Goal: Task Accomplishment & Management: Use online tool/utility

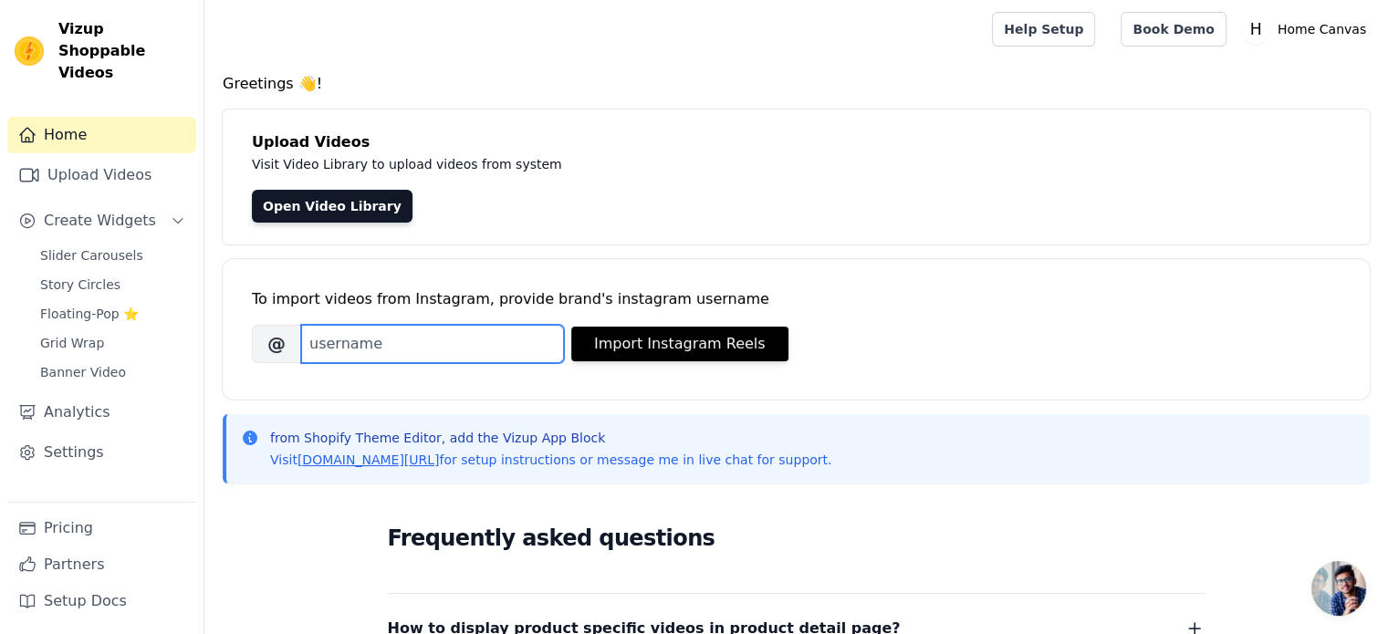
click at [442, 350] on input "Brand's Instagram Username" at bounding box center [432, 344] width 263 height 38
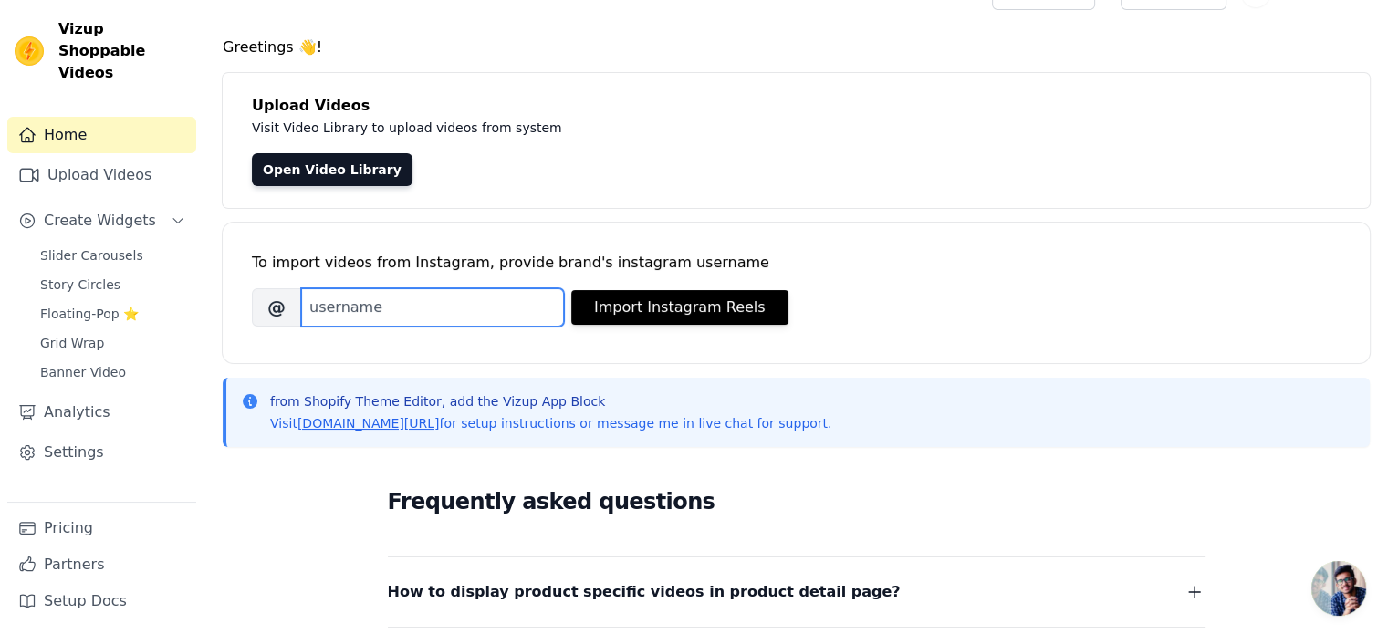
scroll to position [20, 0]
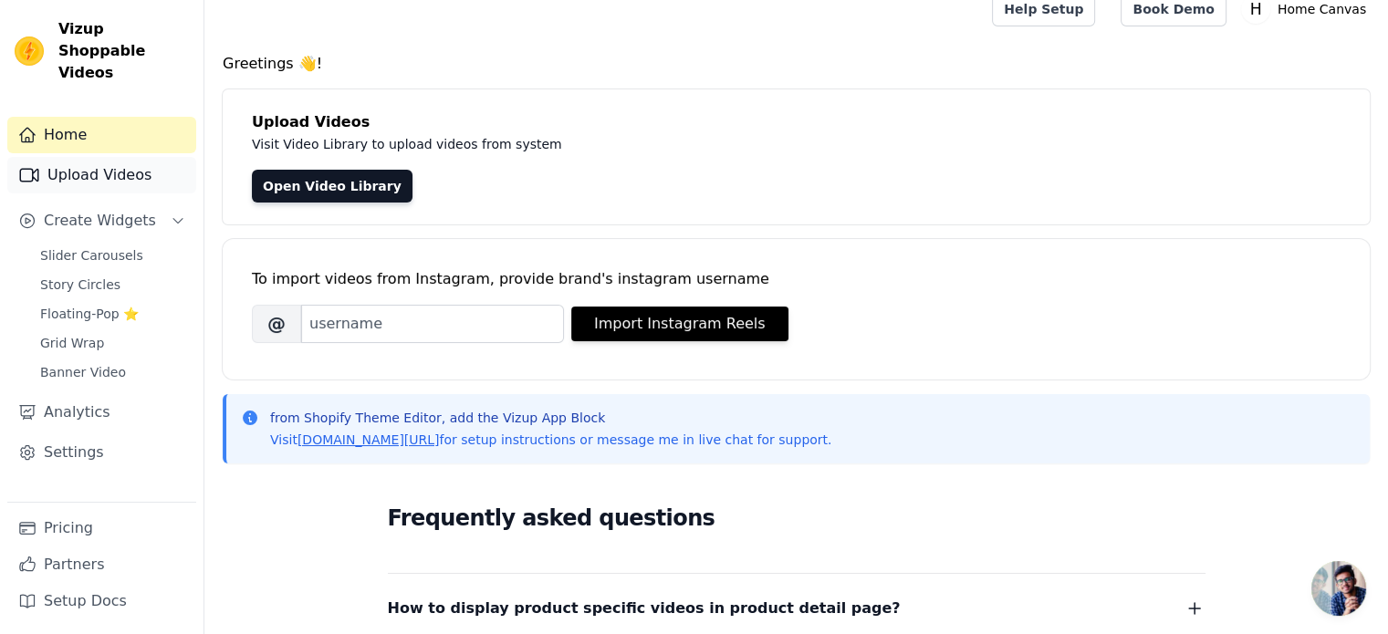
click at [95, 169] on link "Upload Videos" at bounding box center [101, 175] width 189 height 37
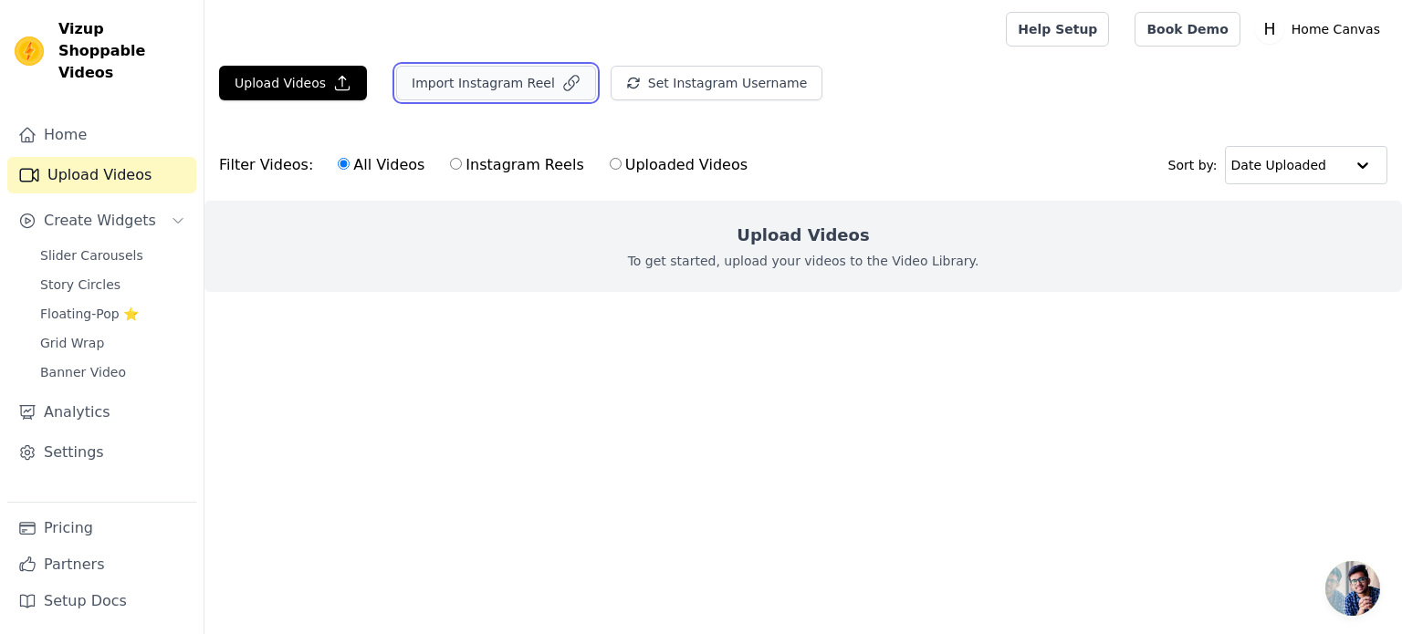
click at [483, 94] on button "Import Instagram Reel" at bounding box center [496, 83] width 200 height 35
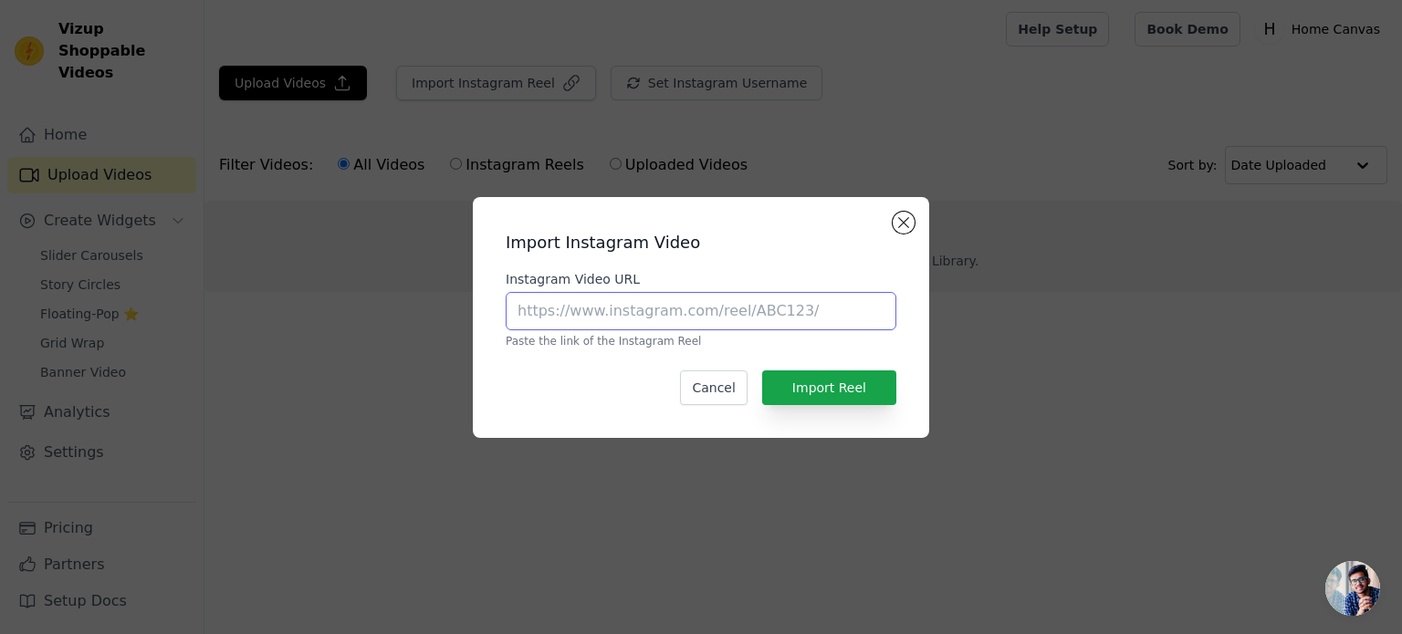
click at [630, 324] on input "Instagram Video URL" at bounding box center [701, 311] width 391 height 38
paste input "[URL][DOMAIN_NAME]"
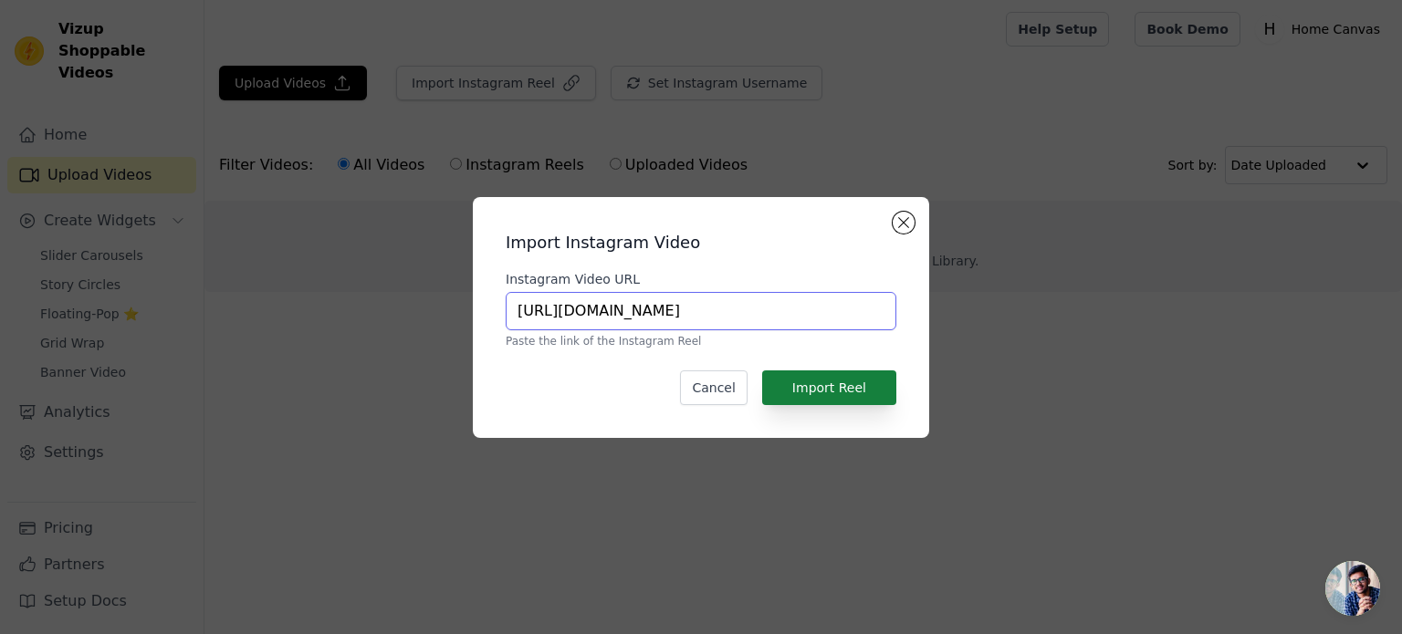
type input "[URL][DOMAIN_NAME]"
click at [832, 386] on button "Import Reel" at bounding box center [829, 387] width 134 height 35
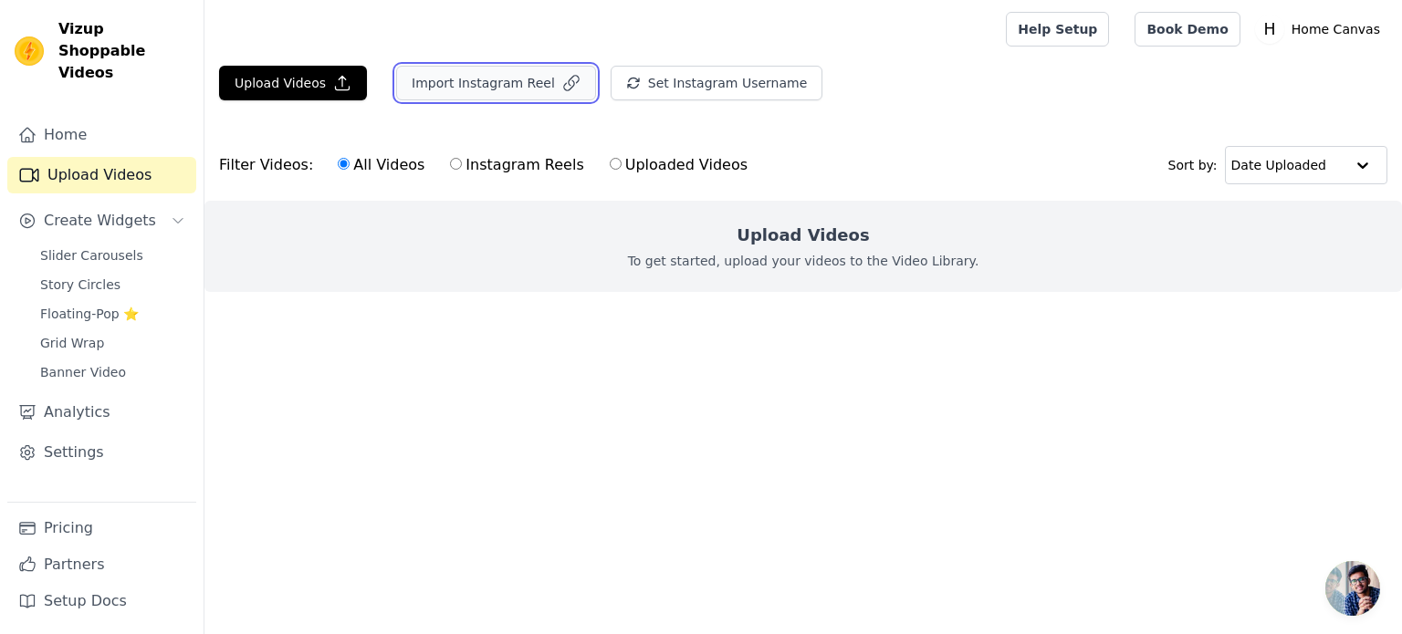
click at [489, 83] on button "Import Instagram Reel" at bounding box center [496, 83] width 200 height 35
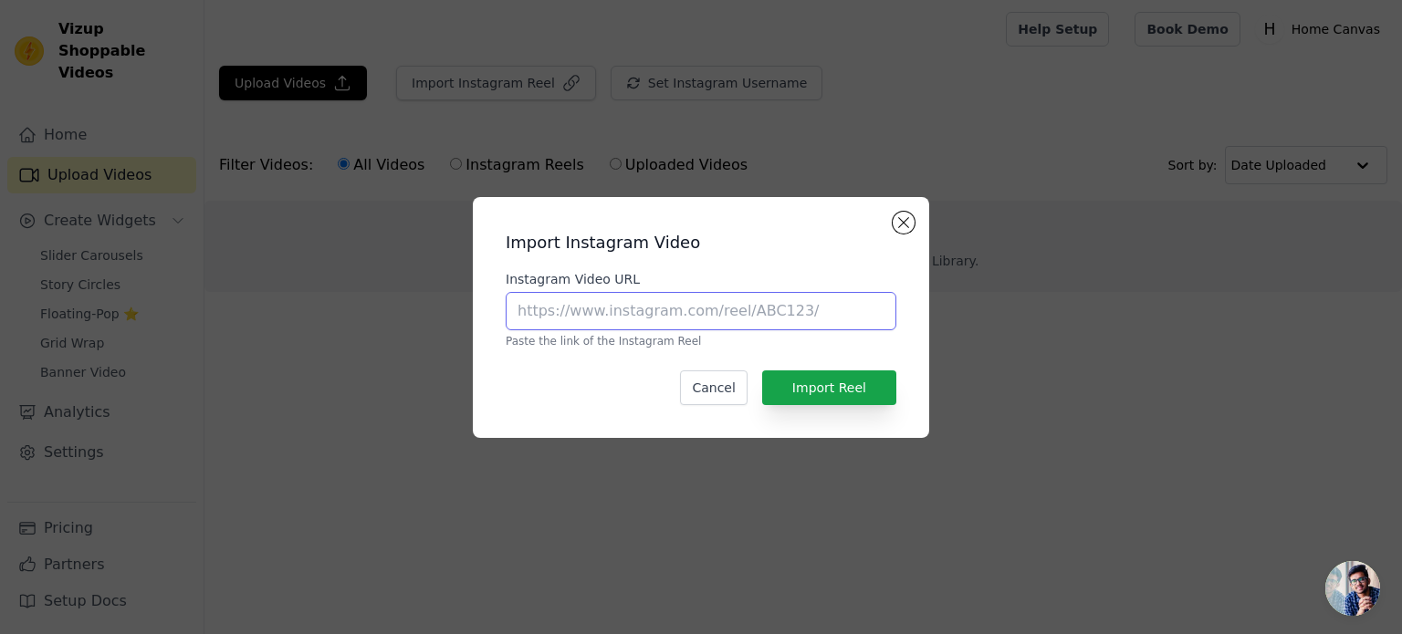
click at [634, 303] on input "Instagram Video URL" at bounding box center [701, 311] width 391 height 38
paste input "[URL][DOMAIN_NAME]"
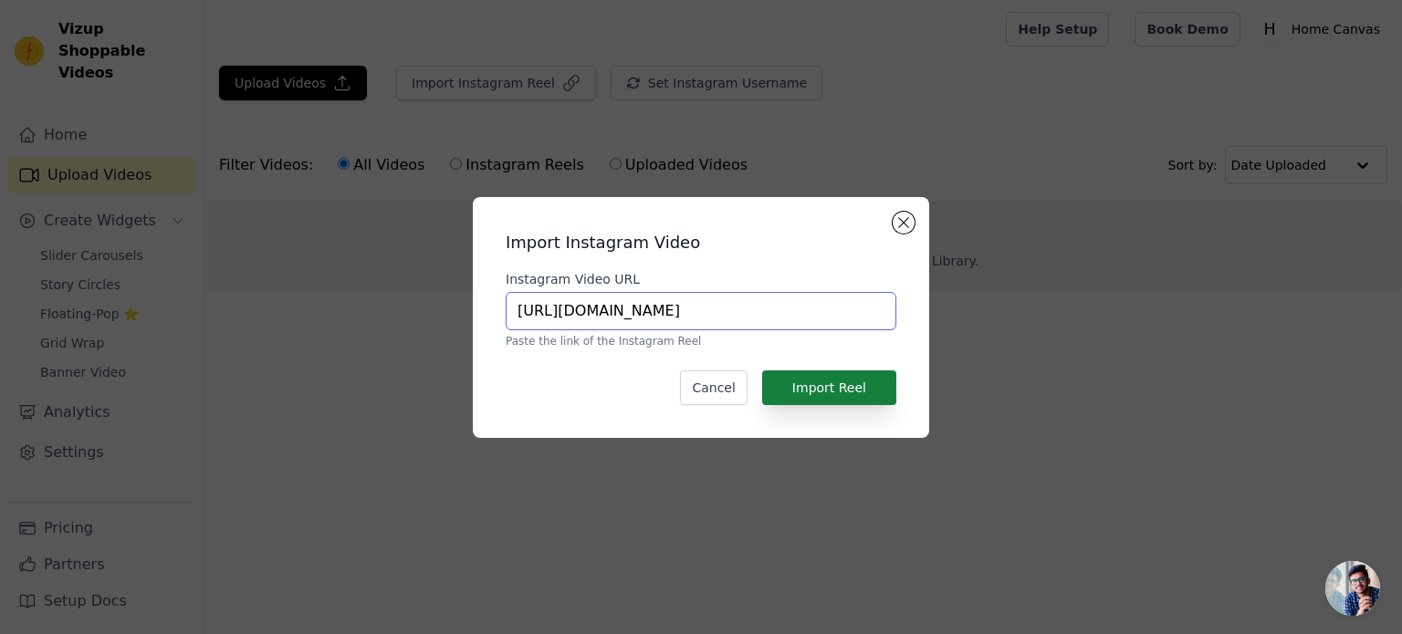
type input "[URL][DOMAIN_NAME]"
click at [816, 392] on button "Import Reel" at bounding box center [829, 387] width 134 height 35
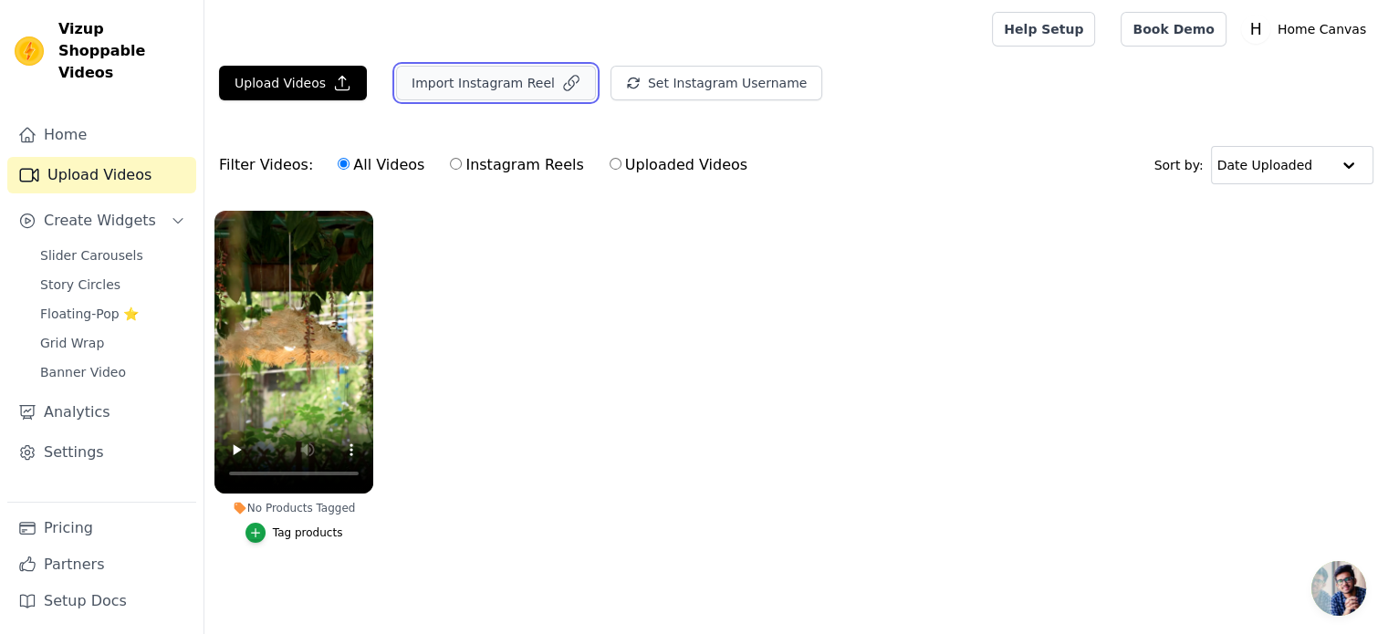
click at [534, 72] on button "Import Instagram Reel" at bounding box center [496, 83] width 200 height 35
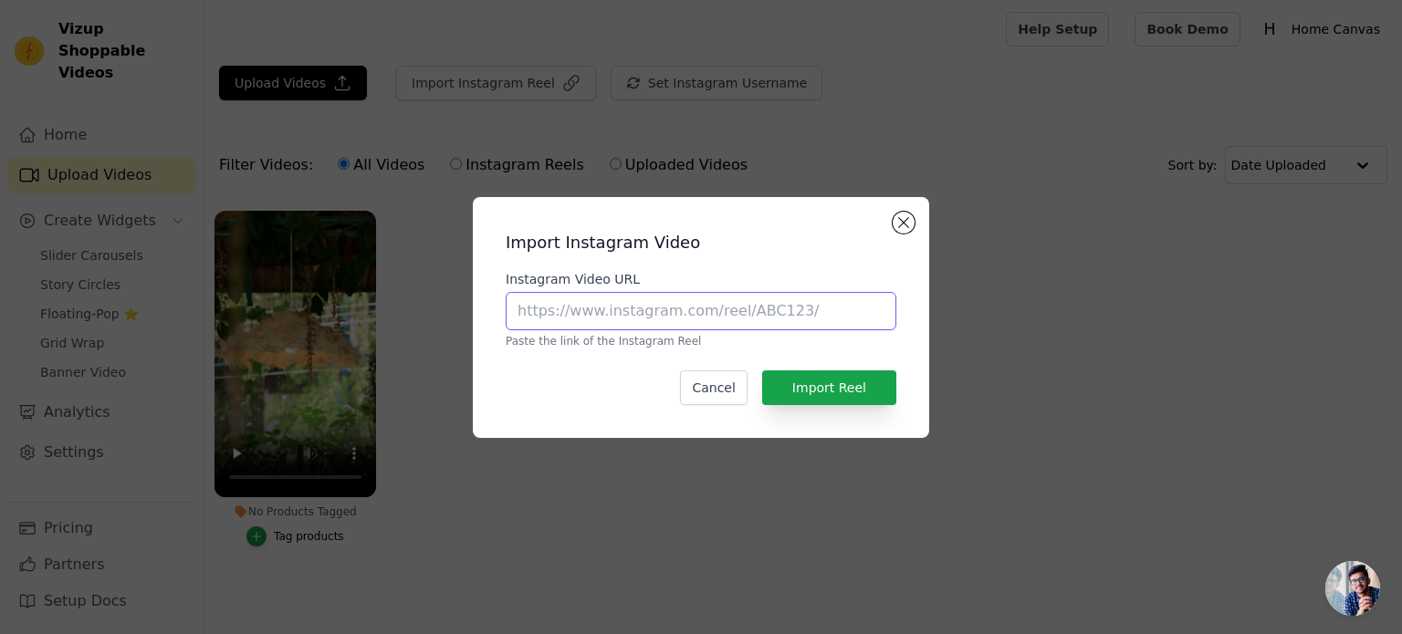
click at [581, 306] on input "Instagram Video URL" at bounding box center [701, 311] width 391 height 38
paste input "[URL][DOMAIN_NAME]"
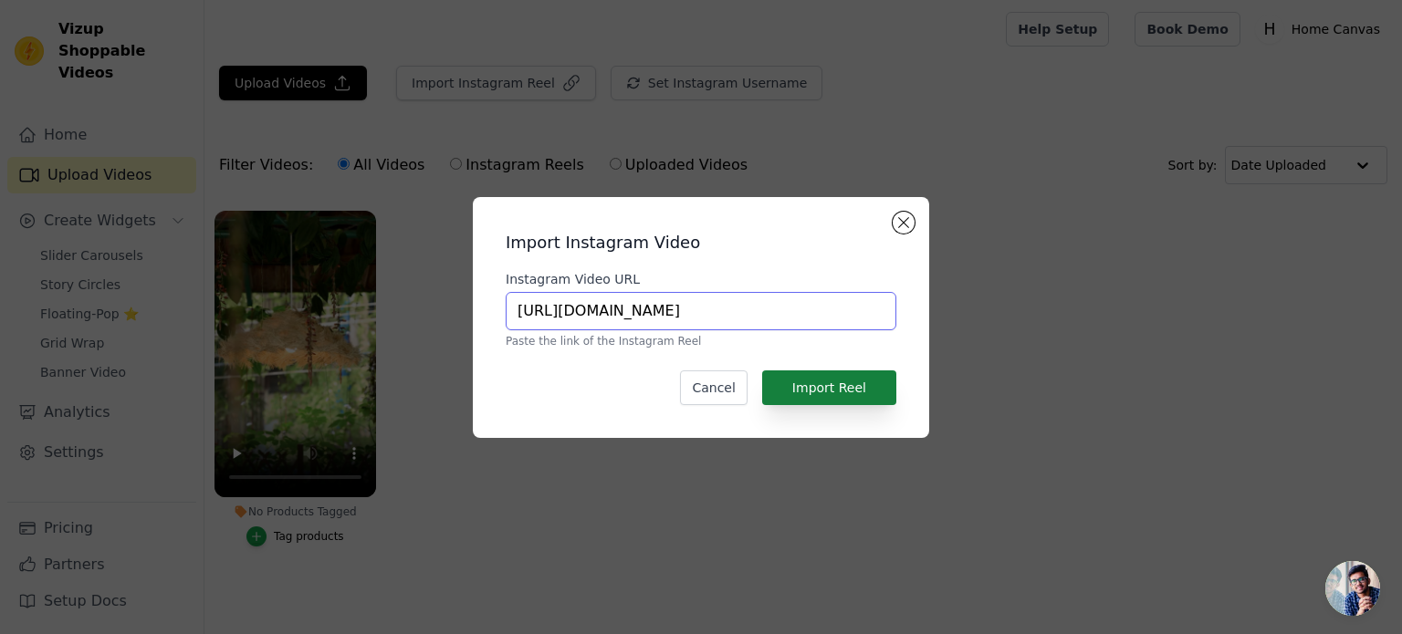
type input "[URL][DOMAIN_NAME]"
click at [847, 385] on button "Import Reel" at bounding box center [829, 387] width 134 height 35
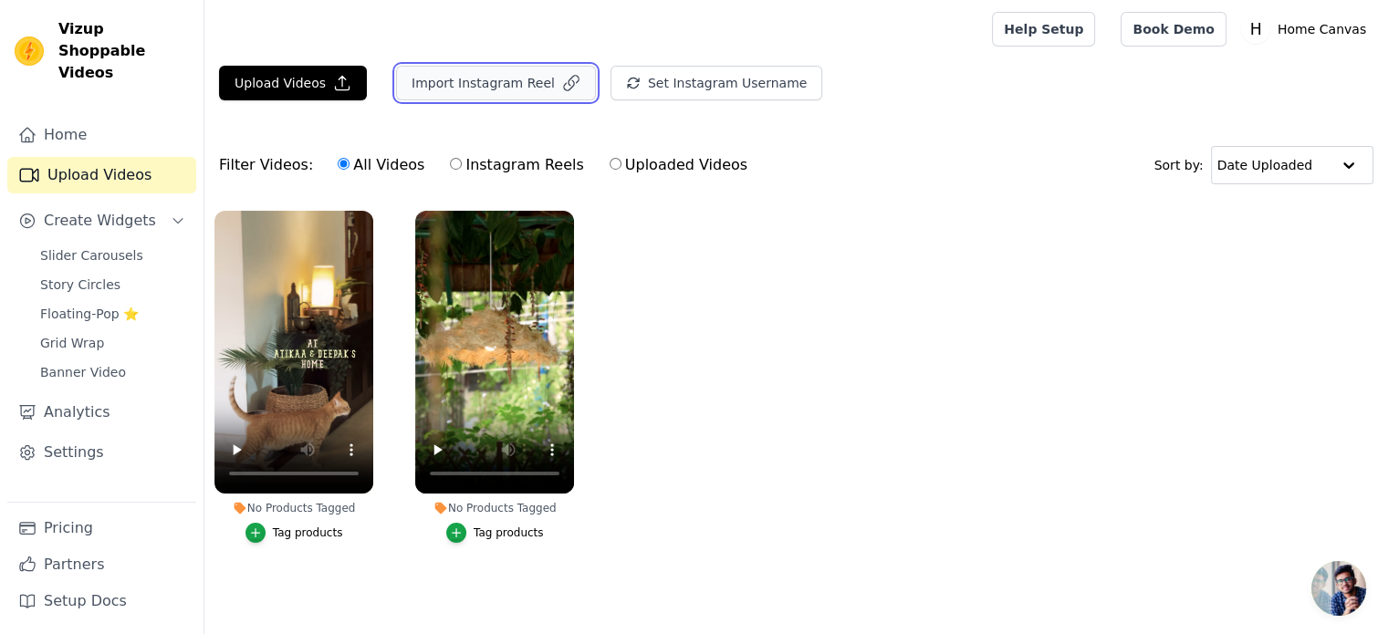
click at [507, 94] on button "Import Instagram Reel" at bounding box center [496, 83] width 200 height 35
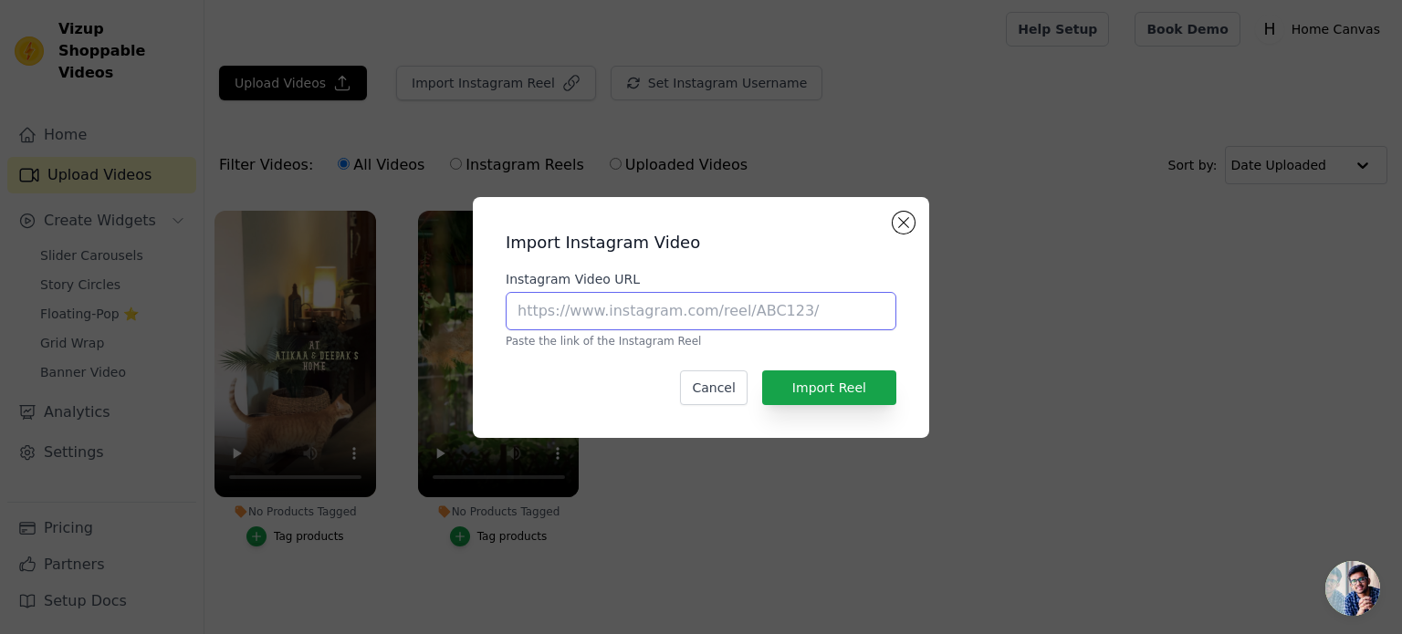
click at [614, 309] on input "Instagram Video URL" at bounding box center [701, 311] width 391 height 38
paste input "[URL][DOMAIN_NAME]"
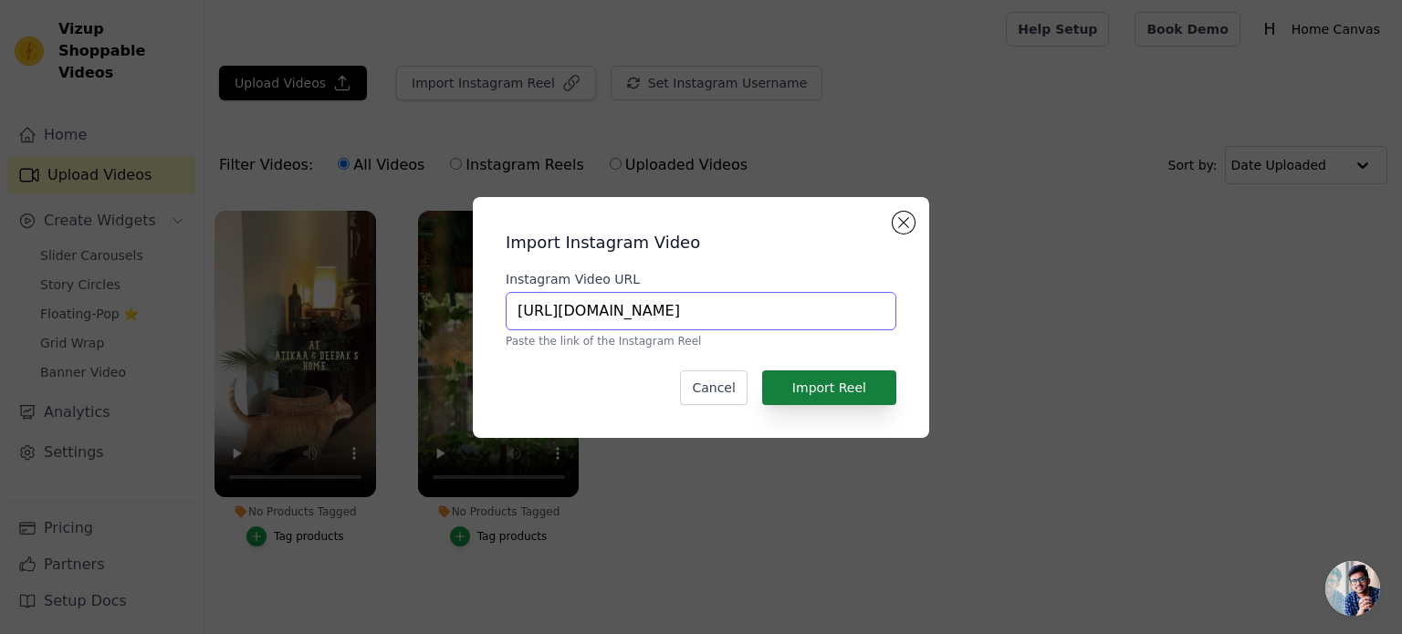
type input "[URL][DOMAIN_NAME]"
click at [853, 390] on button "Import Reel" at bounding box center [829, 387] width 134 height 35
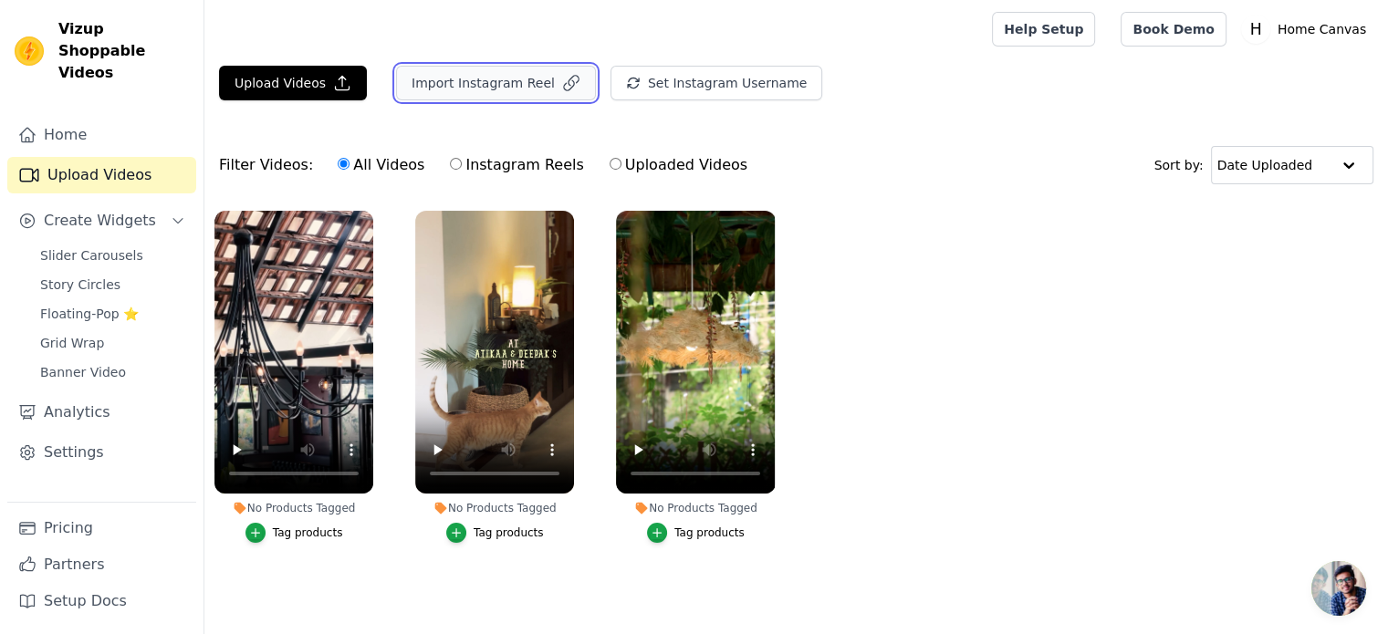
click at [536, 71] on button "Import Instagram Reel" at bounding box center [496, 83] width 200 height 35
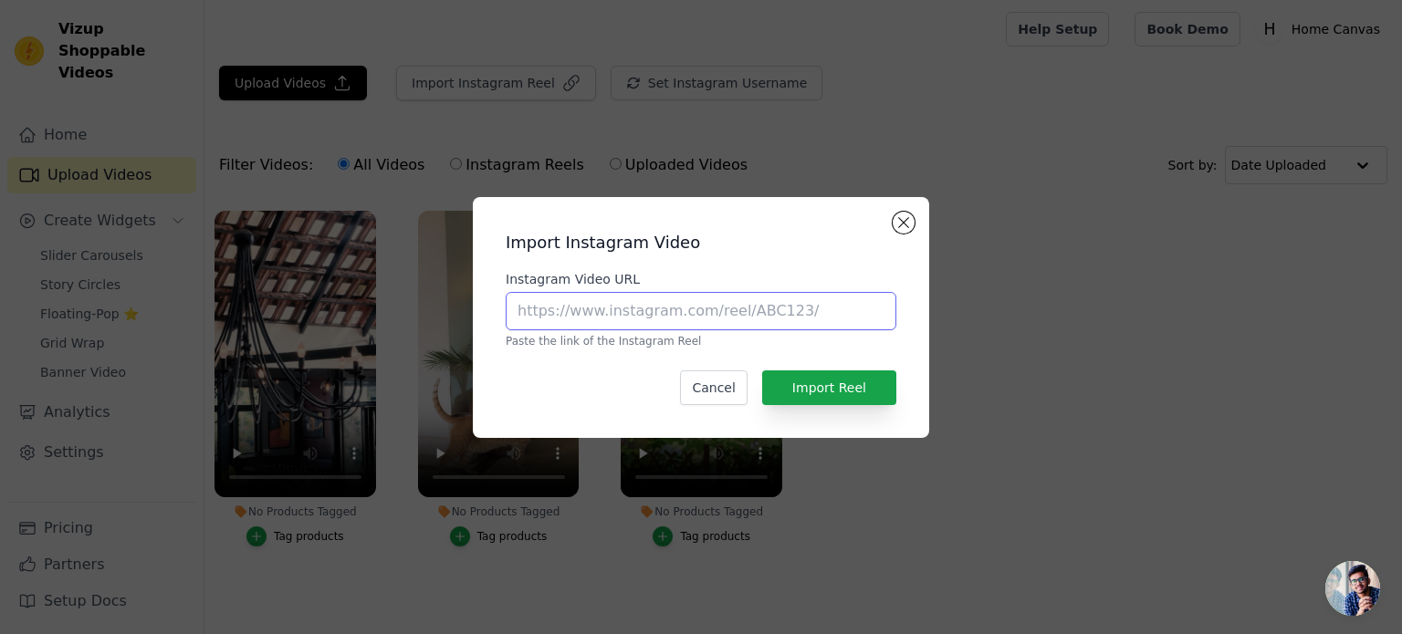
click at [555, 318] on input "Instagram Video URL" at bounding box center [701, 311] width 391 height 38
paste input "[URL][DOMAIN_NAME]"
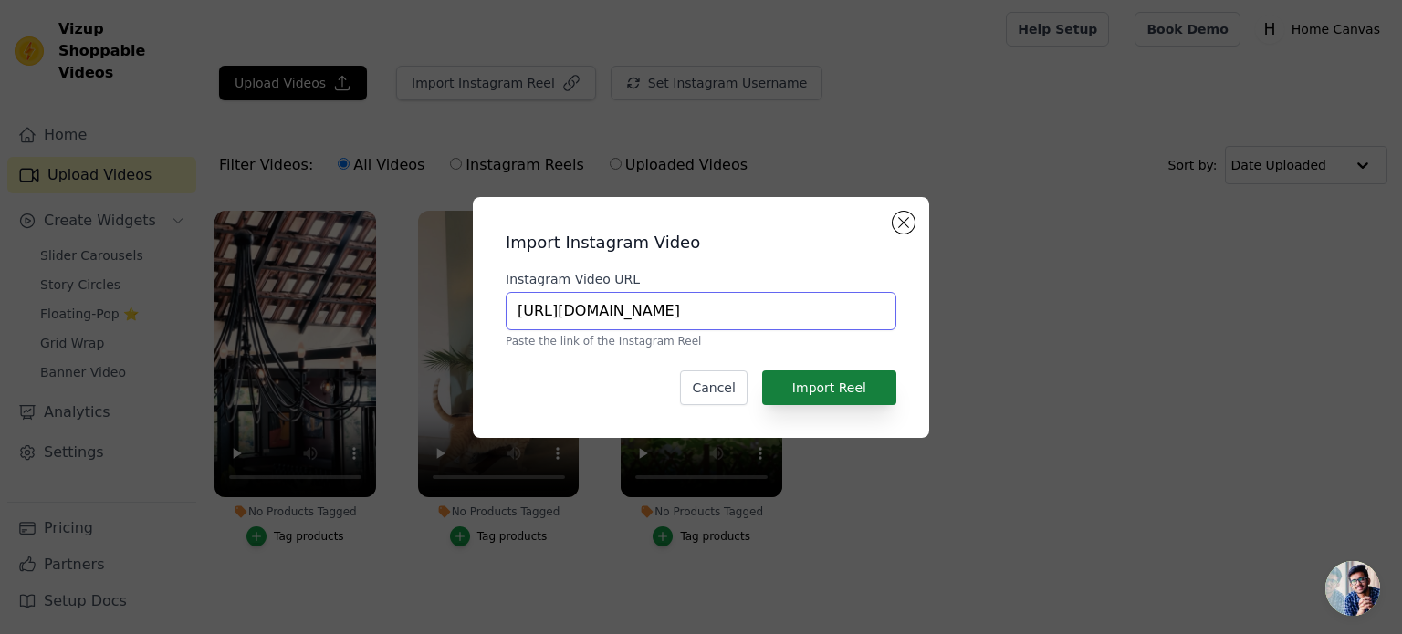
type input "[URL][DOMAIN_NAME]"
click at [829, 382] on button "Import Reel" at bounding box center [829, 387] width 134 height 35
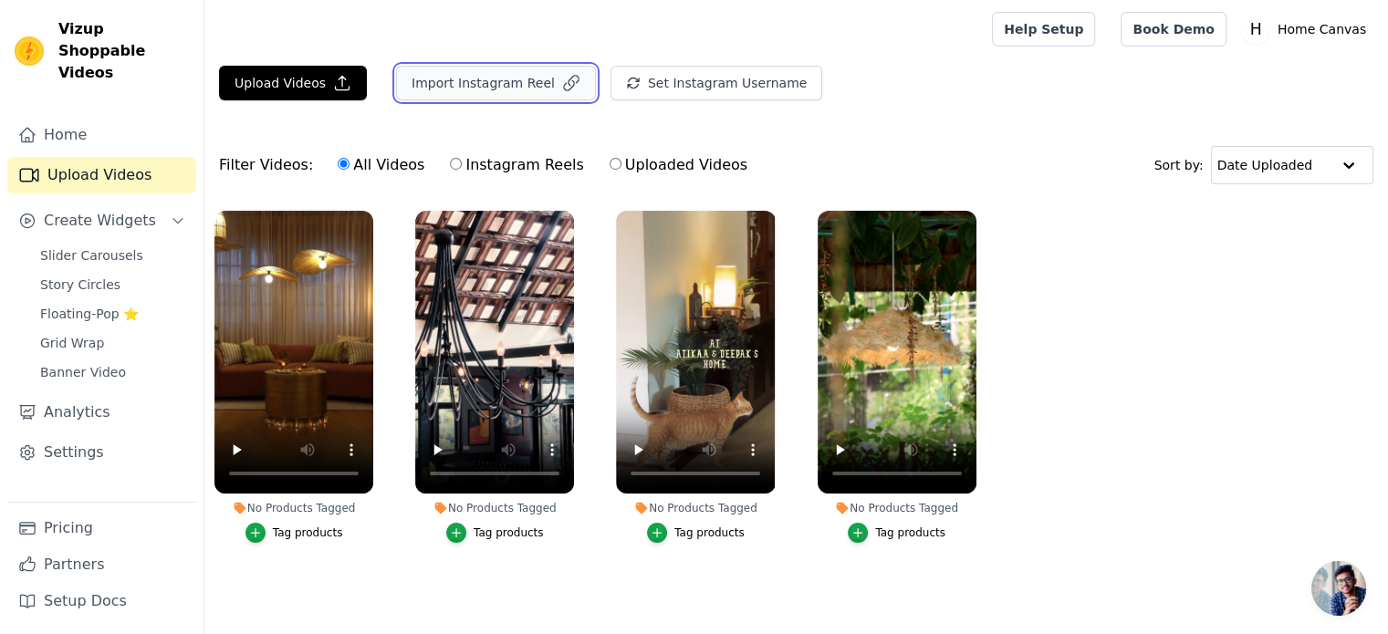
click at [519, 73] on button "Import Instagram Reel" at bounding box center [496, 83] width 200 height 35
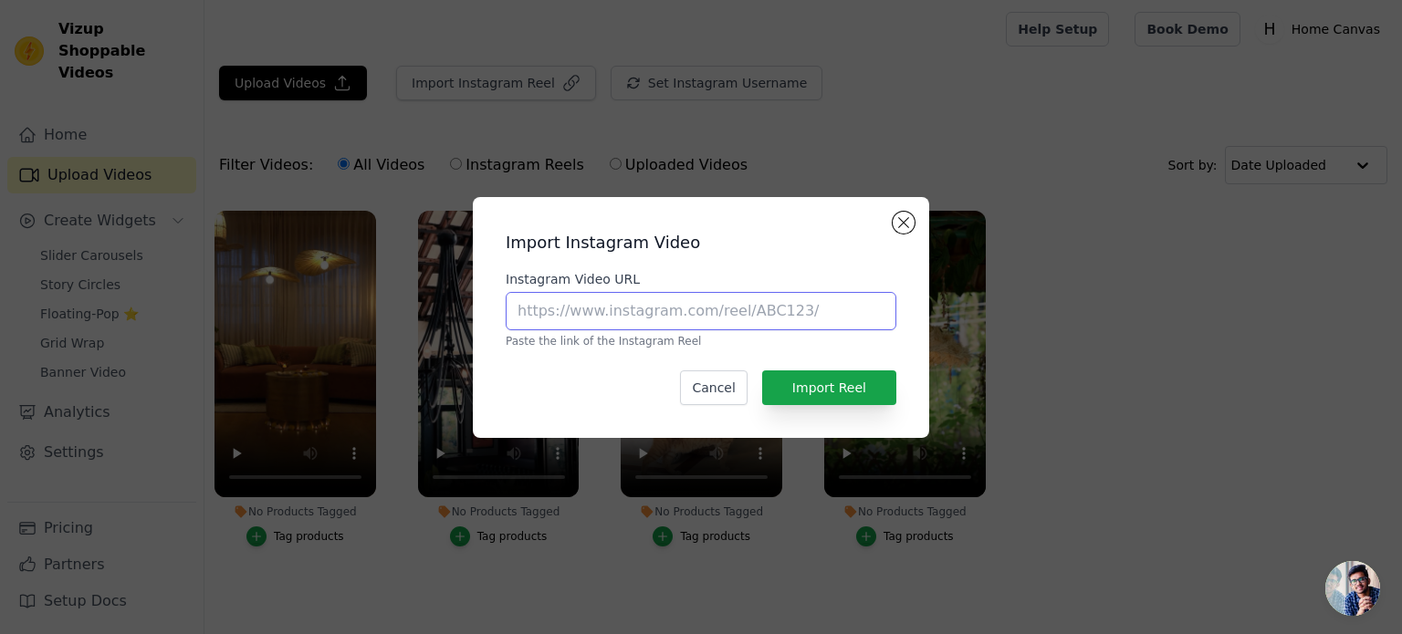
click at [603, 321] on input "Instagram Video URL" at bounding box center [701, 311] width 391 height 38
paste input "[URL][DOMAIN_NAME]"
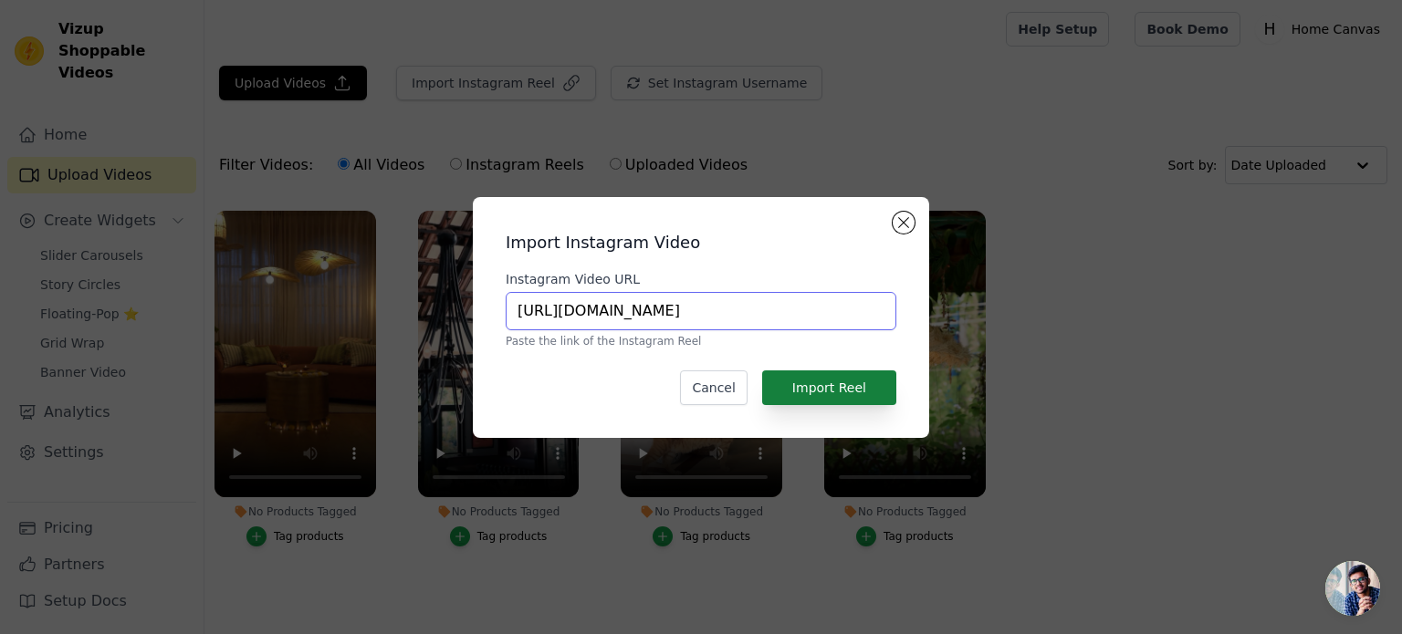
type input "[URL][DOMAIN_NAME]"
click at [829, 380] on button "Import Reel" at bounding box center [829, 387] width 134 height 35
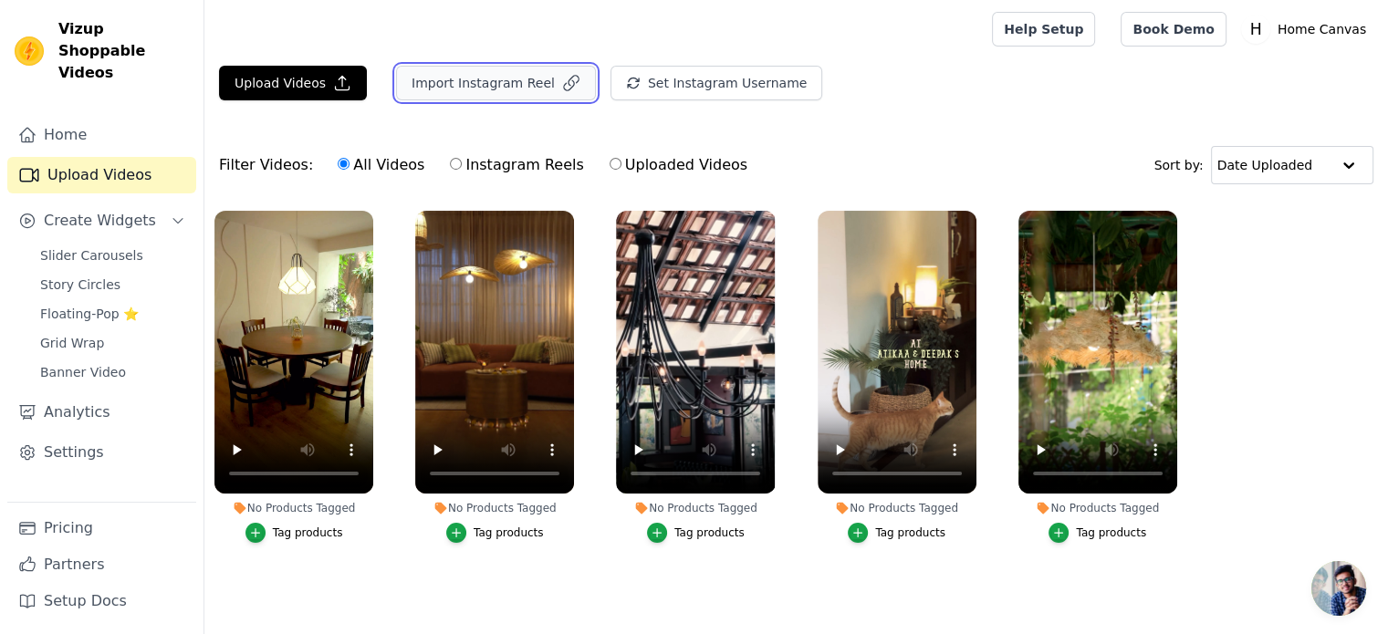
click at [516, 68] on button "Import Instagram Reel" at bounding box center [496, 83] width 200 height 35
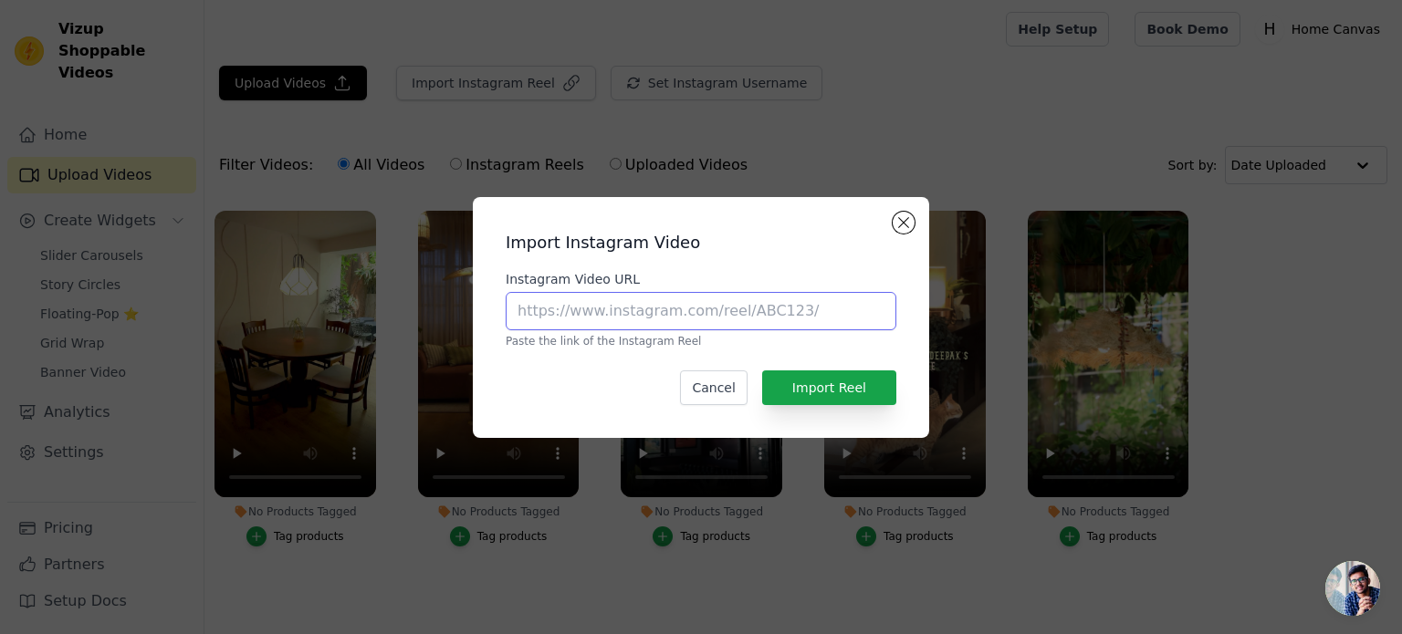
click at [583, 321] on input "Instagram Video URL" at bounding box center [701, 311] width 391 height 38
paste input "[URL][DOMAIN_NAME]"
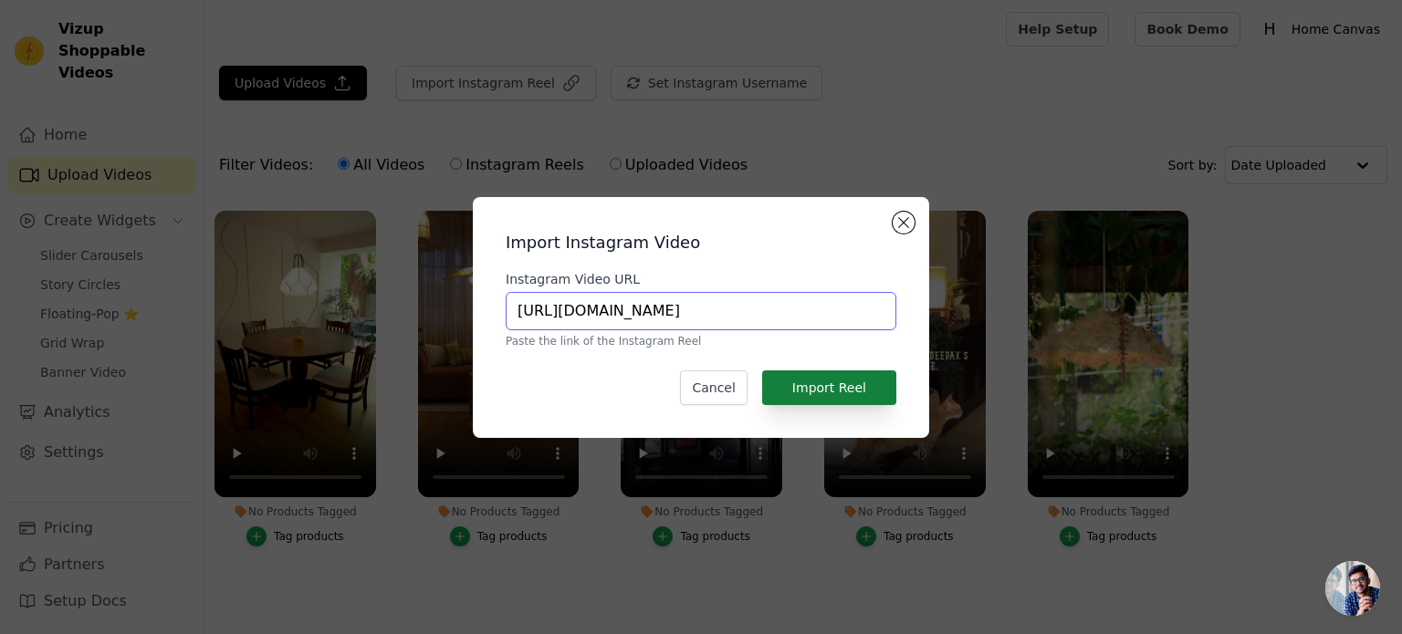
type input "[URL][DOMAIN_NAME]"
click at [860, 390] on button "Import Reel" at bounding box center [829, 387] width 134 height 35
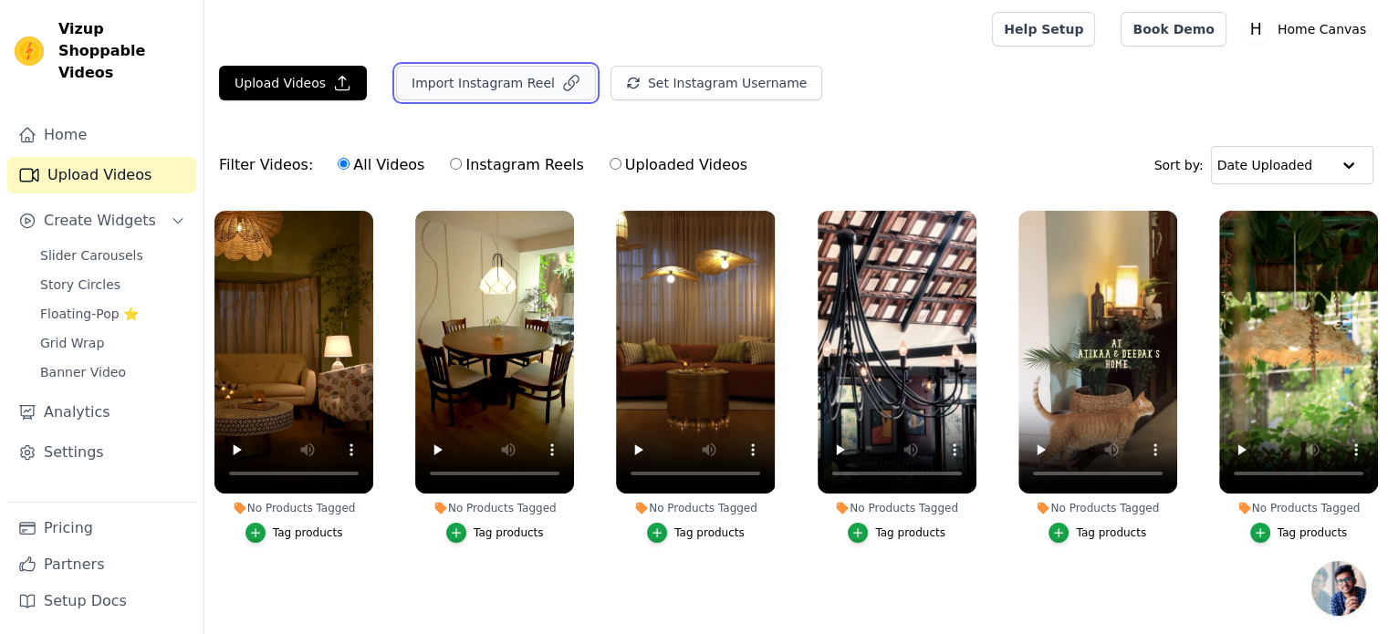
click at [511, 72] on button "Import Instagram Reel" at bounding box center [496, 83] width 200 height 35
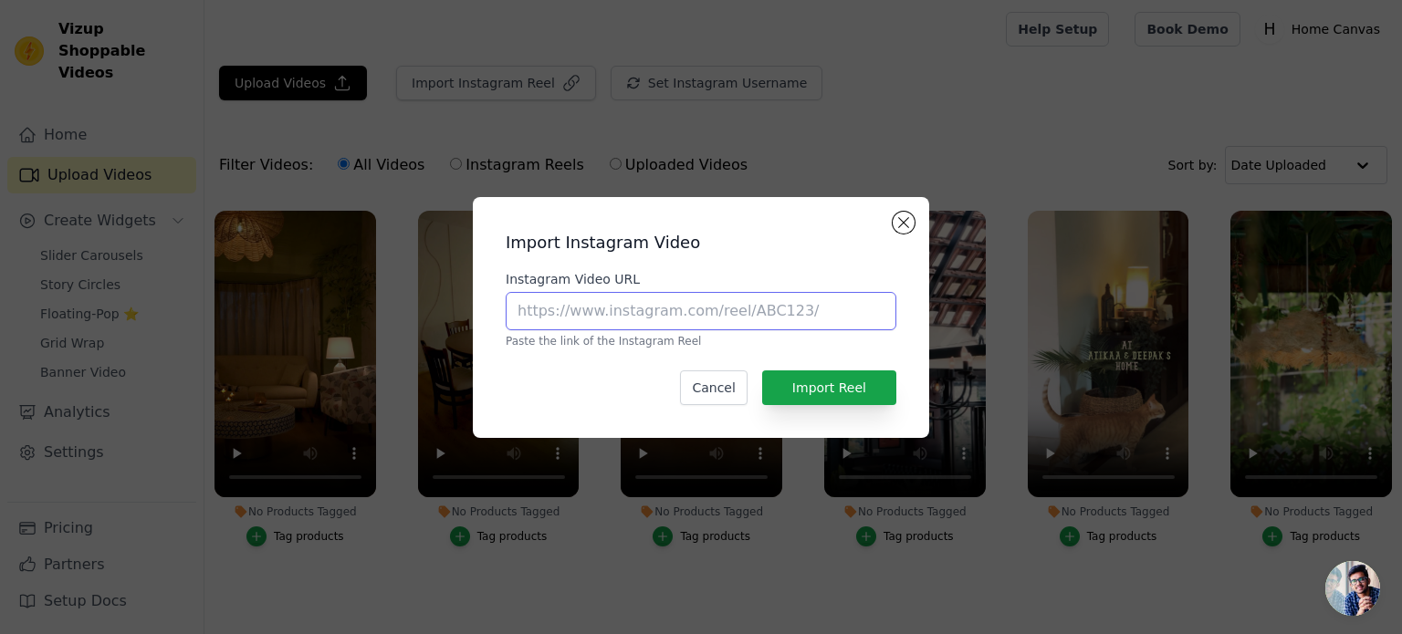
click at [577, 310] on input "Instagram Video URL" at bounding box center [701, 311] width 391 height 38
paste input "[URL][DOMAIN_NAME]"
type input "[URL][DOMAIN_NAME]"
click at [858, 368] on div "Import Instagram Video Instagram Video URL [URL][DOMAIN_NAME] Paste the link of…" at bounding box center [700, 318] width 427 height 212
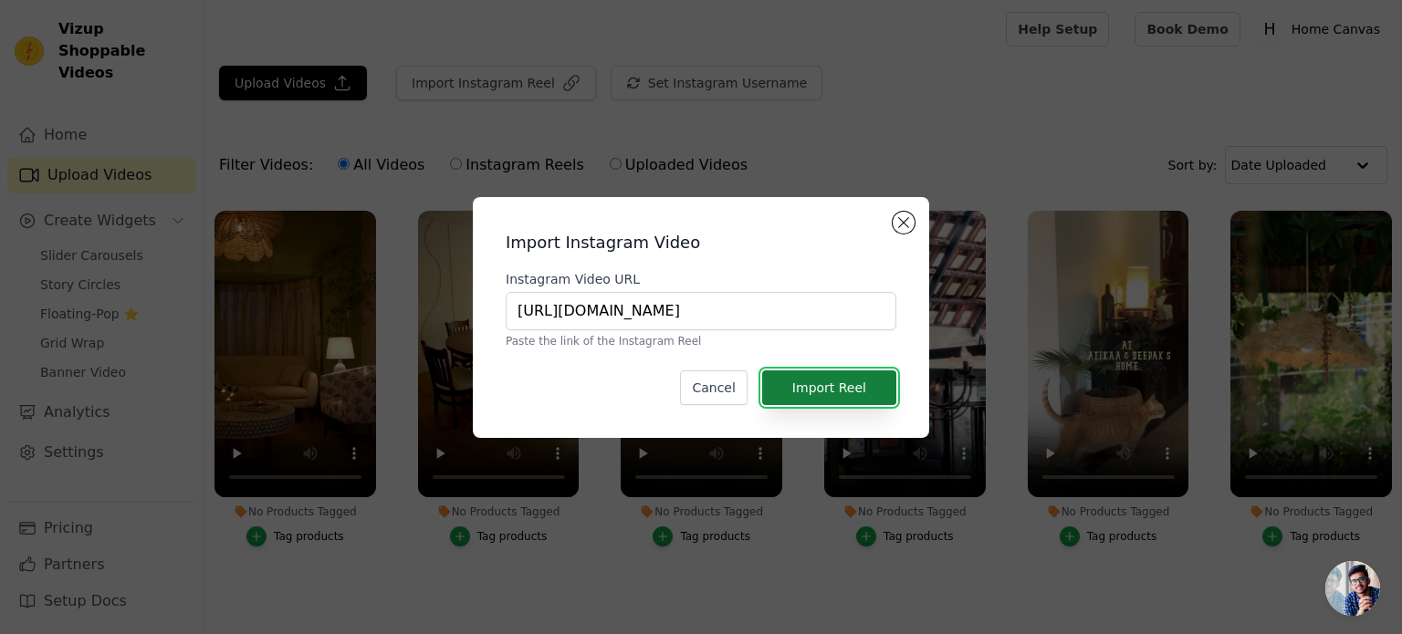
click at [858, 385] on button "Import Reel" at bounding box center [829, 387] width 134 height 35
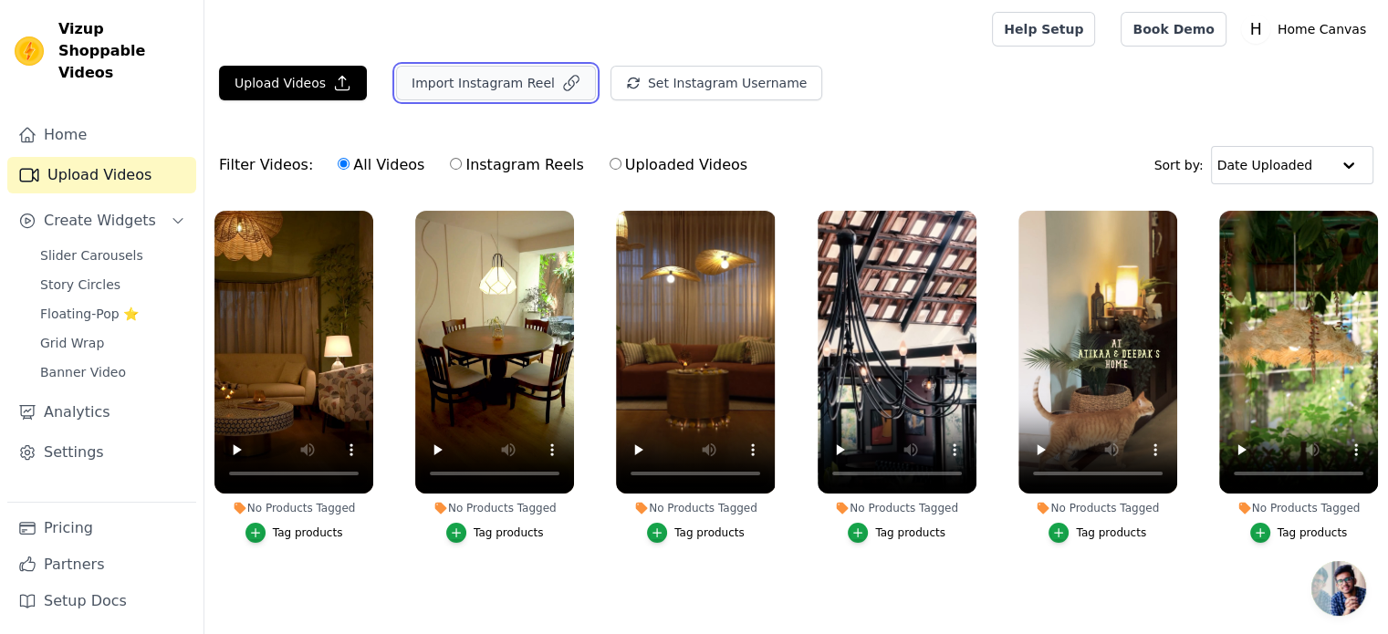
click at [523, 89] on button "Import Instagram Reel" at bounding box center [496, 83] width 200 height 35
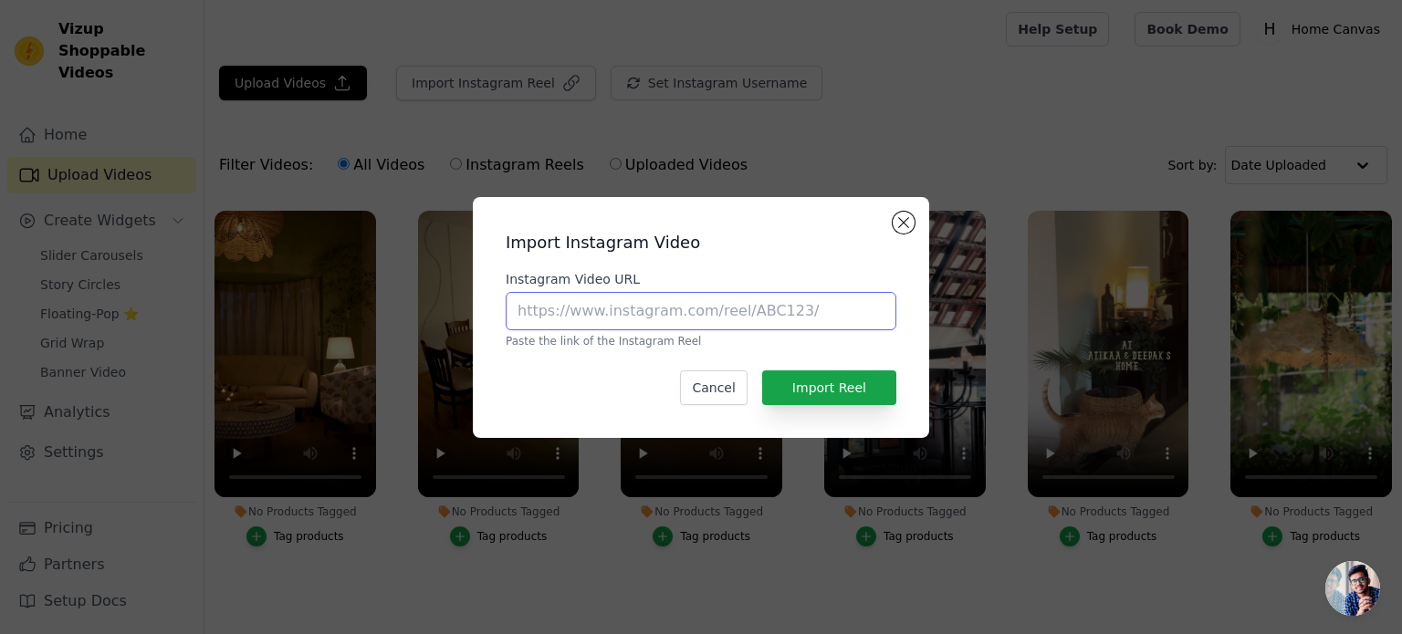
click at [571, 307] on input "Instagram Video URL" at bounding box center [701, 311] width 391 height 38
paste input "[URL][DOMAIN_NAME]"
type input "[URL][DOMAIN_NAME]"
click at [839, 404] on div "Import Instagram Video Instagram Video URL [URL][DOMAIN_NAME] Paste the link of…" at bounding box center [700, 318] width 427 height 212
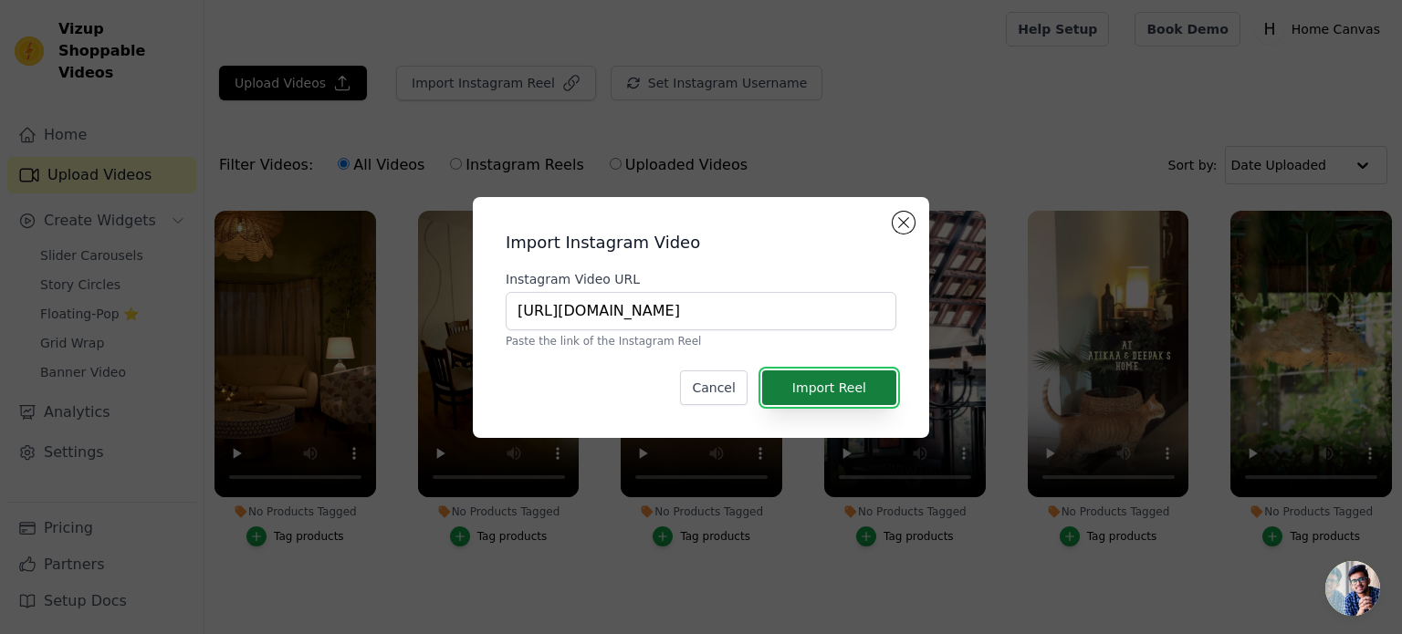
click at [850, 396] on button "Import Reel" at bounding box center [829, 387] width 134 height 35
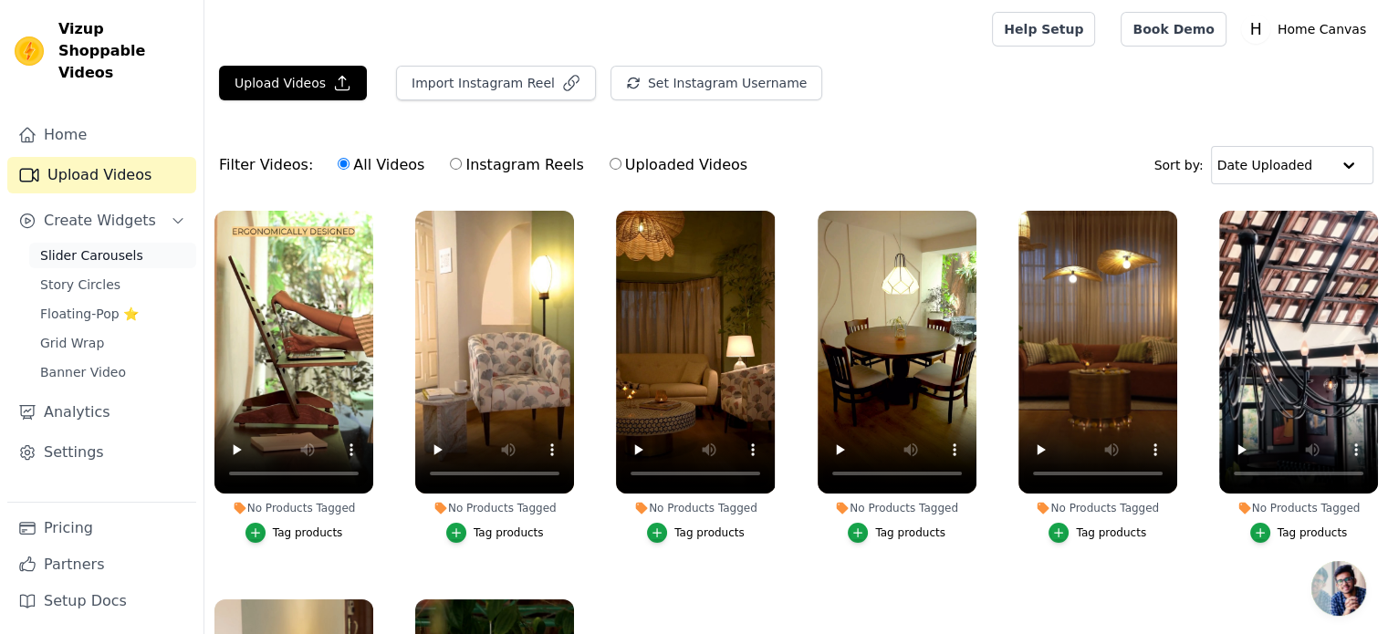
click at [97, 246] on span "Slider Carousels" at bounding box center [91, 255] width 103 height 18
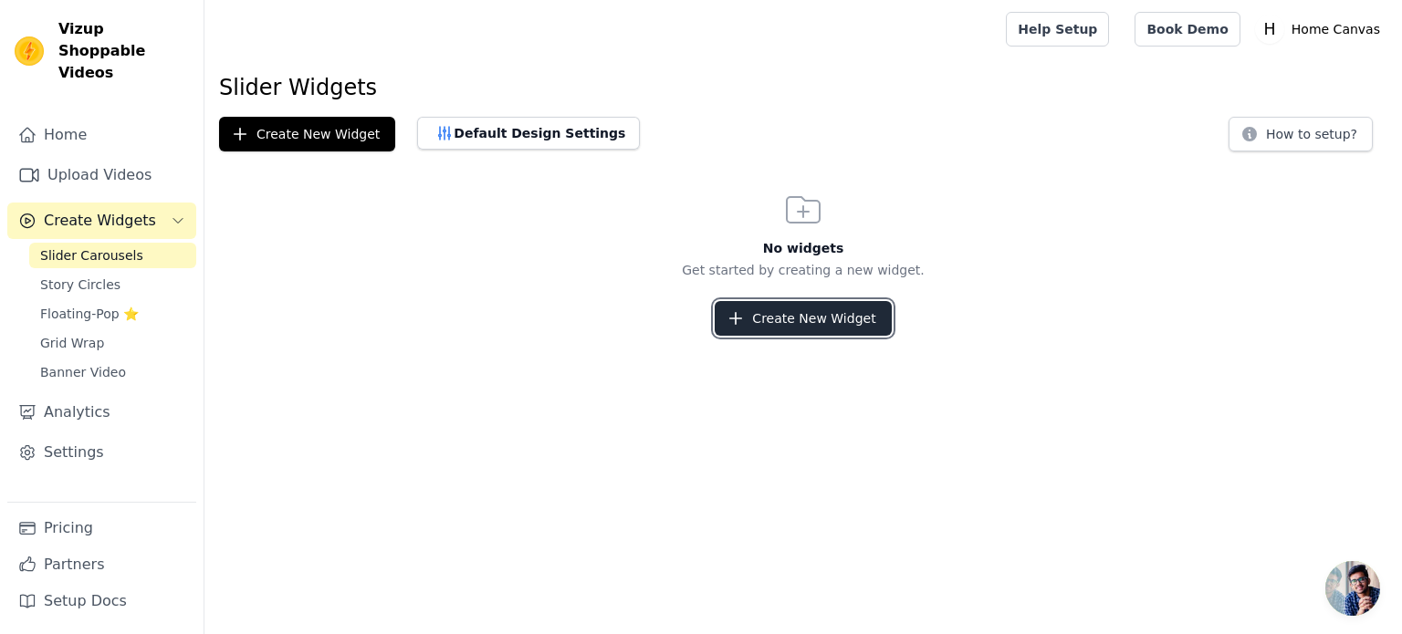
click at [802, 317] on button "Create New Widget" at bounding box center [803, 318] width 176 height 35
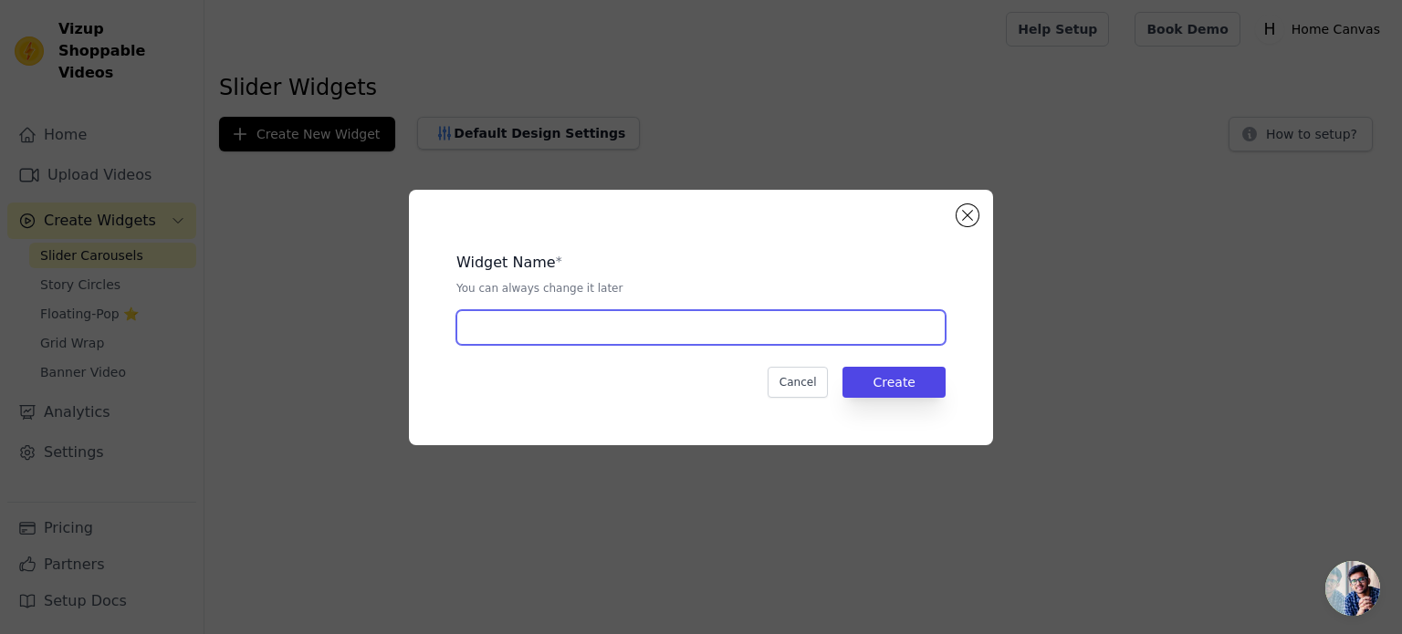
click at [621, 319] on input "text" at bounding box center [700, 327] width 489 height 35
type input "SHOP THE FEED"
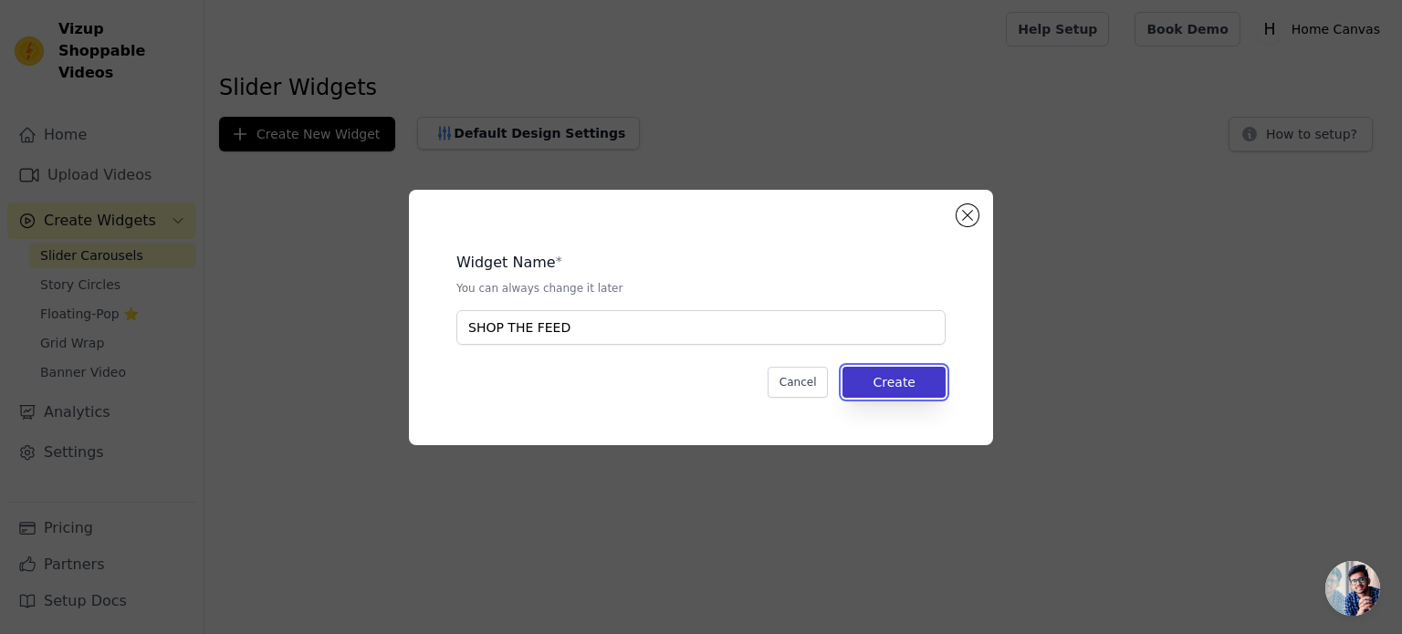
click at [901, 380] on button "Create" at bounding box center [893, 382] width 103 height 31
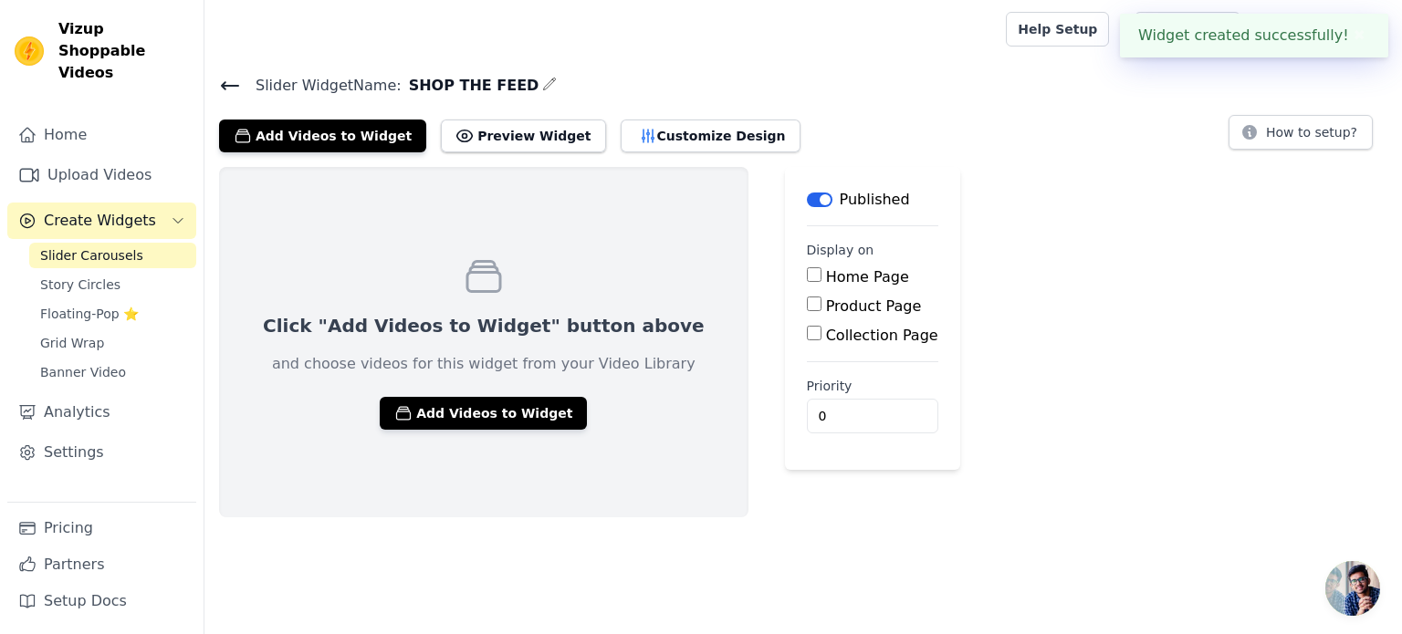
click at [807, 276] on input "Home Page" at bounding box center [814, 274] width 15 height 15
checkbox input "true"
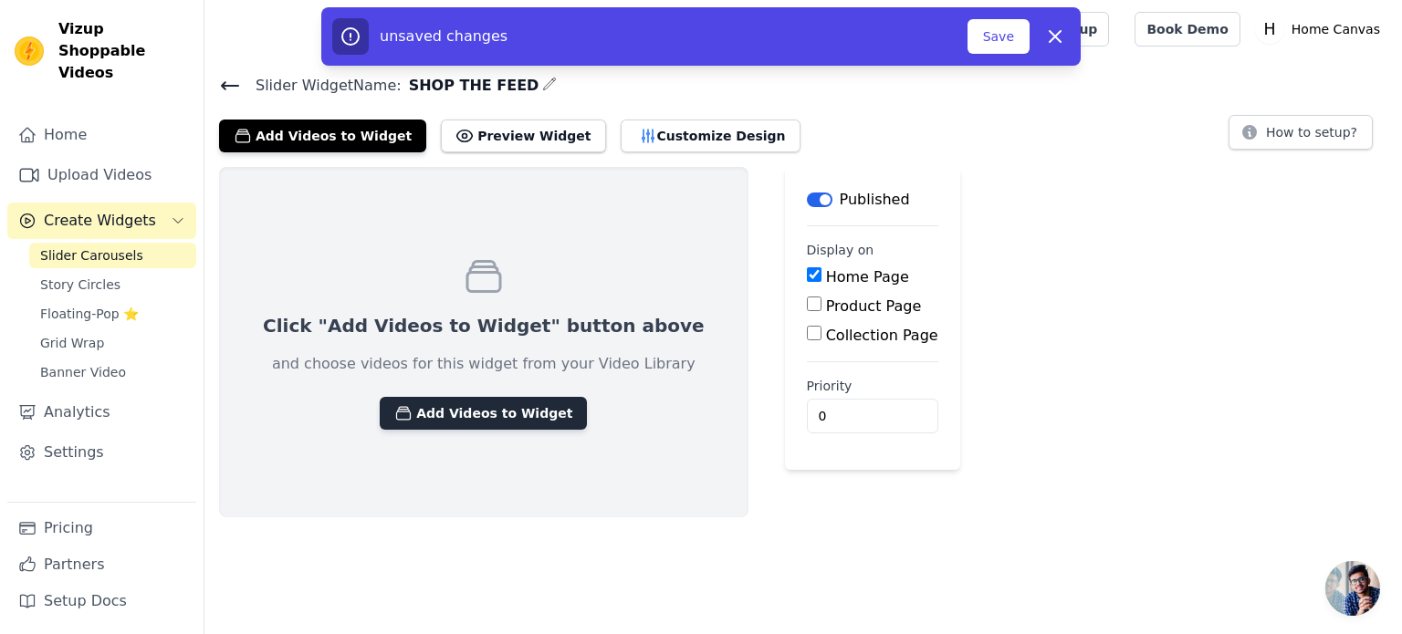
click at [500, 408] on button "Add Videos to Widget" at bounding box center [483, 413] width 207 height 33
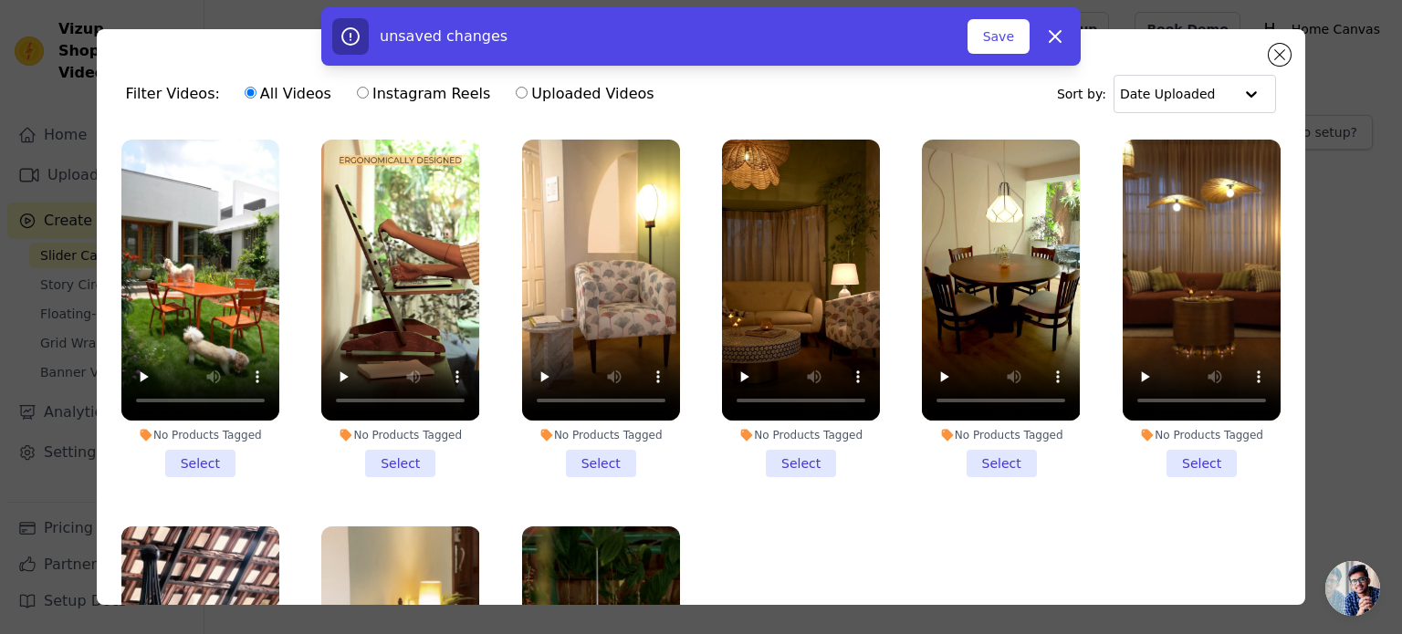
click at [202, 468] on li "No Products Tagged Select" at bounding box center [200, 309] width 158 height 338
click at [0, 0] on input "No Products Tagged Select" at bounding box center [0, 0] width 0 height 0
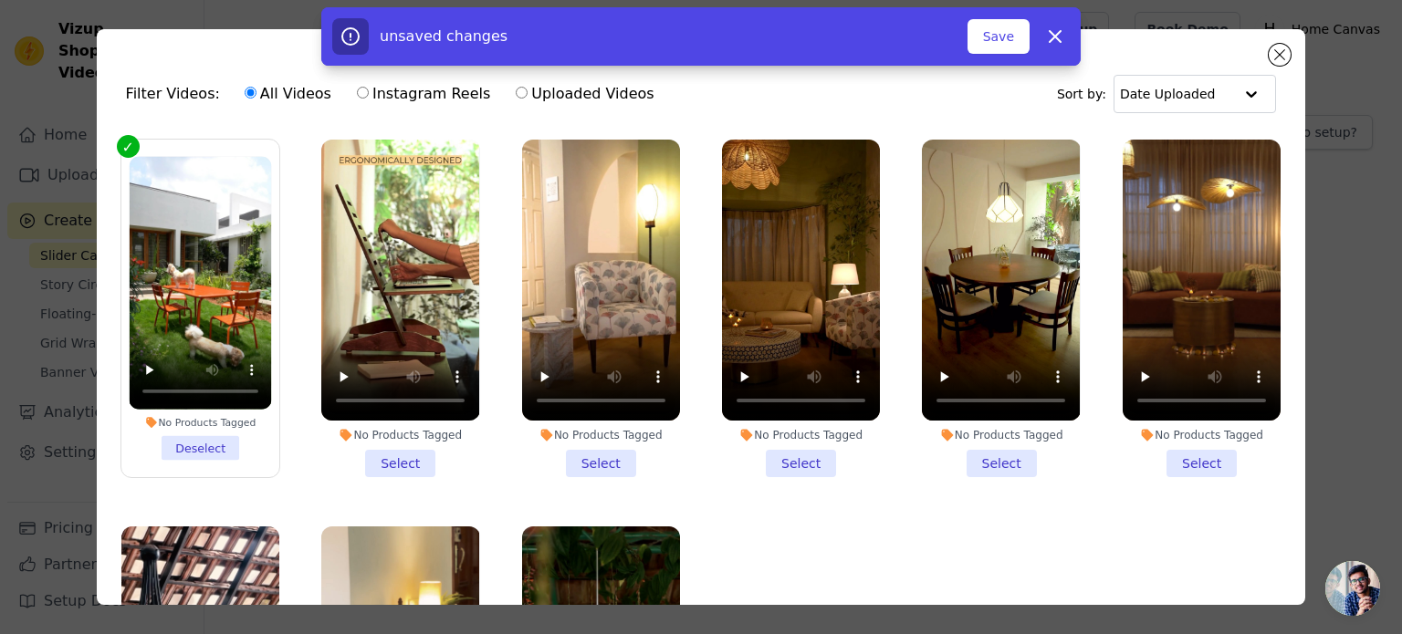
click at [370, 451] on li "No Products Tagged Select" at bounding box center [400, 309] width 158 height 338
click at [0, 0] on input "No Products Tagged Select" at bounding box center [0, 0] width 0 height 0
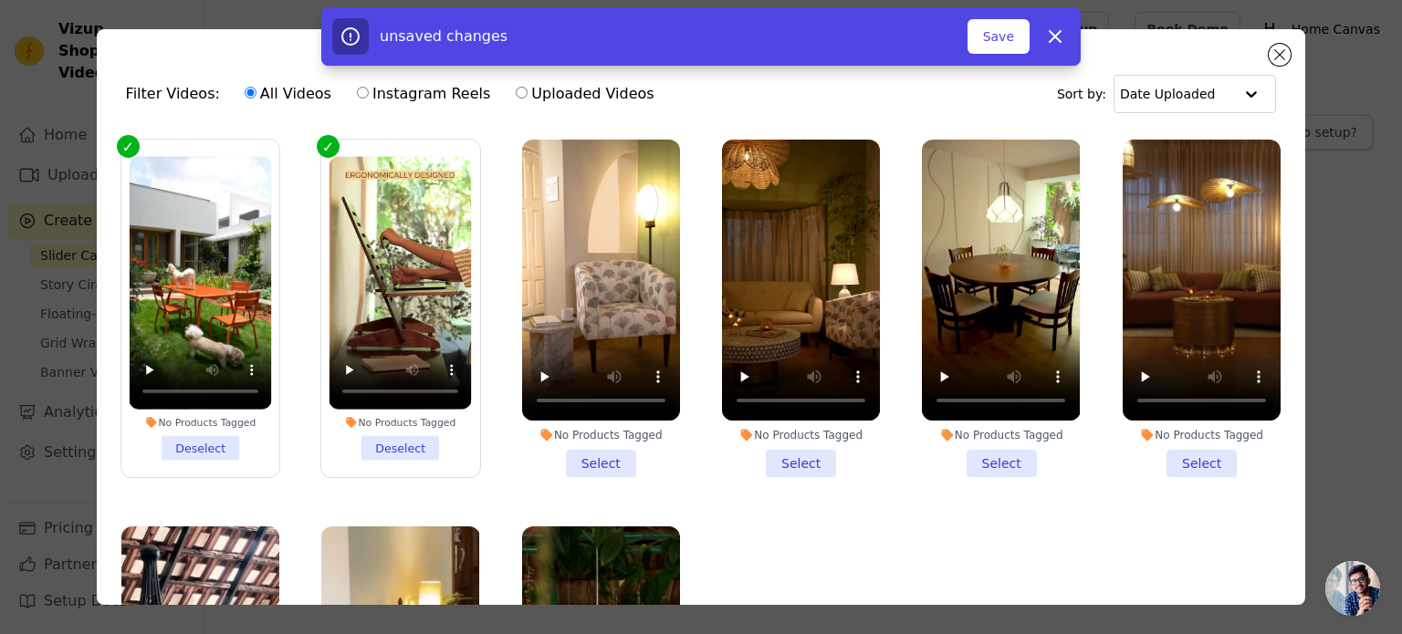
click at [584, 448] on li "No Products Tagged Select" at bounding box center [601, 309] width 158 height 338
click at [0, 0] on input "No Products Tagged Select" at bounding box center [0, 0] width 0 height 0
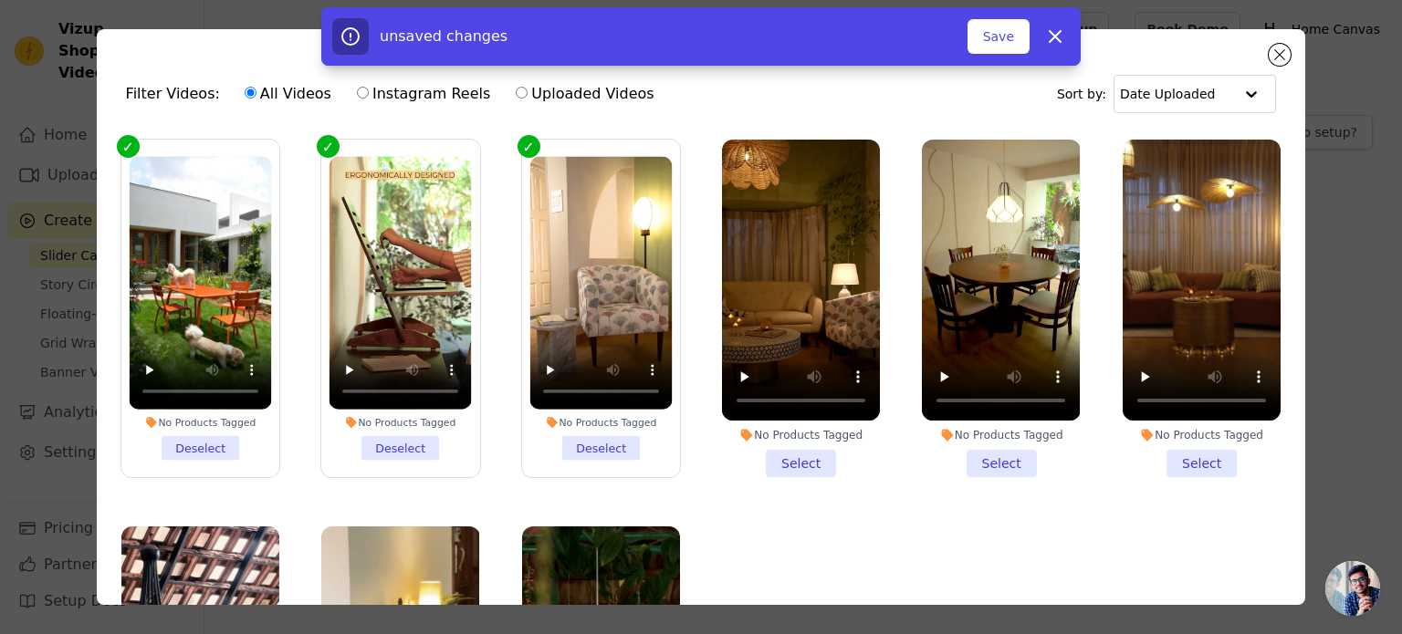
click at [784, 450] on li "No Products Tagged Select" at bounding box center [801, 309] width 158 height 338
click at [0, 0] on input "No Products Tagged Select" at bounding box center [0, 0] width 0 height 0
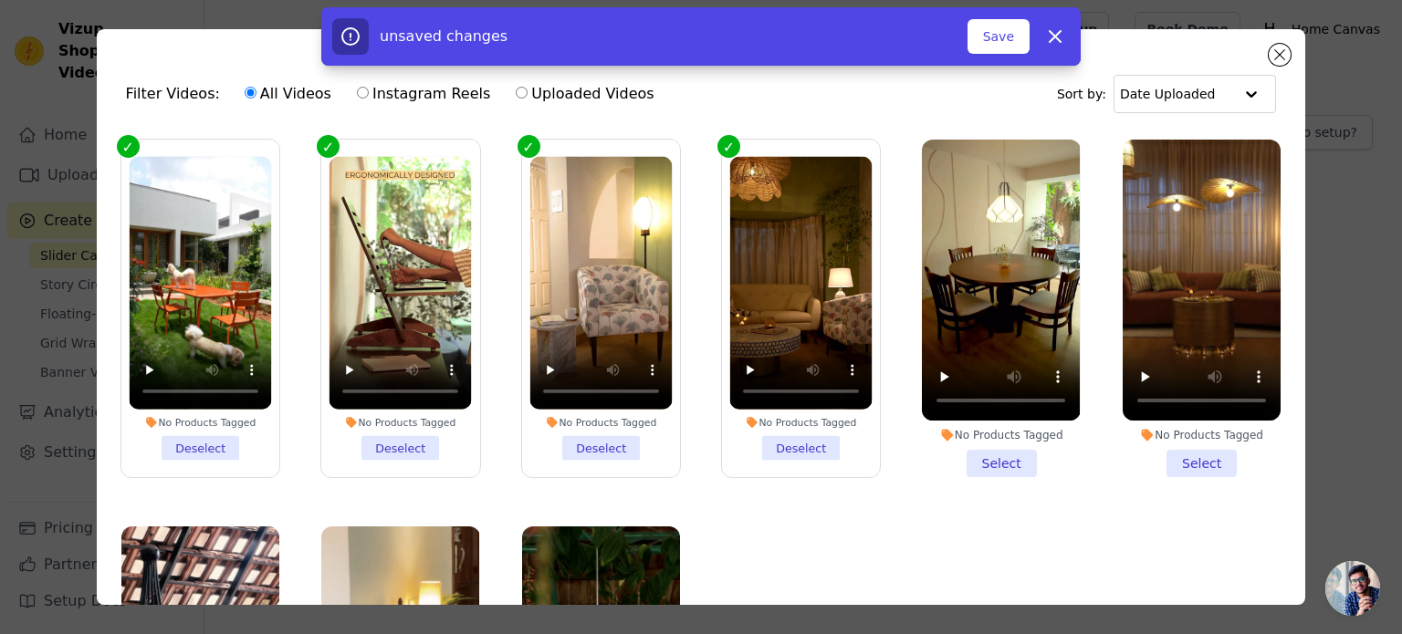
click at [987, 468] on li "No Products Tagged Select" at bounding box center [1001, 309] width 158 height 338
click at [0, 0] on input "No Products Tagged Select" at bounding box center [0, 0] width 0 height 0
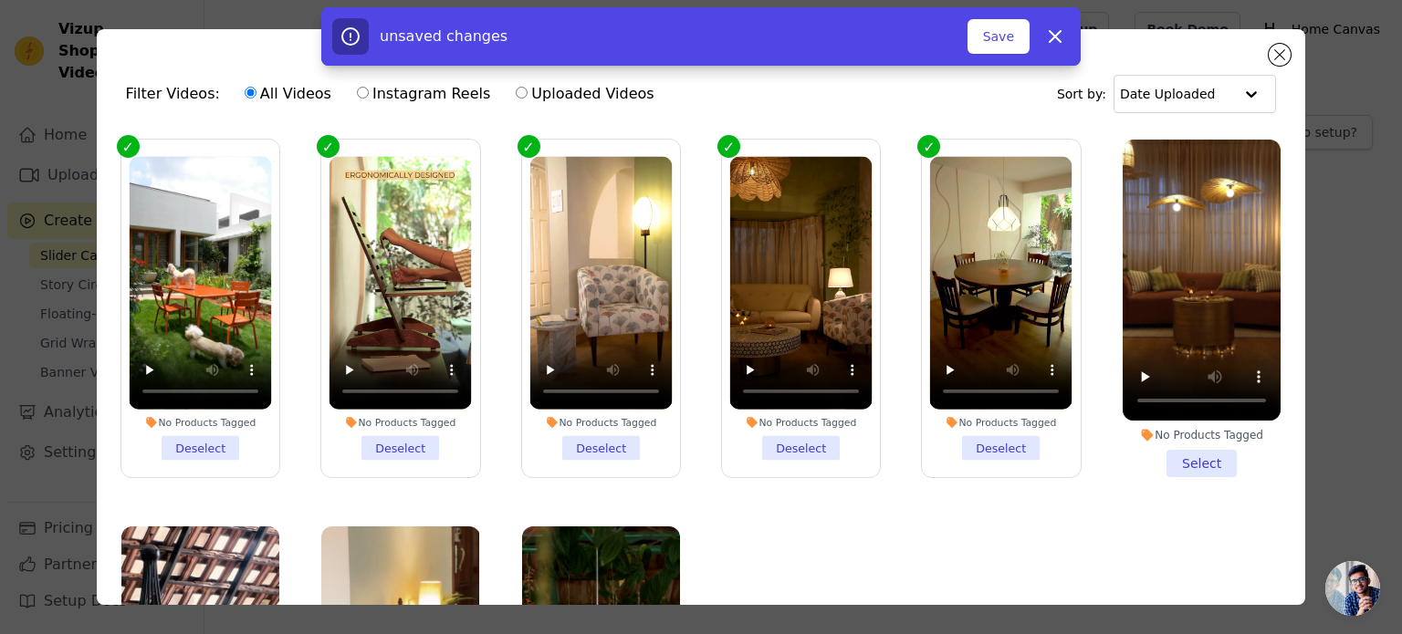
click at [1177, 460] on li "No Products Tagged Select" at bounding box center [1201, 309] width 158 height 338
click at [0, 0] on input "No Products Tagged Select" at bounding box center [0, 0] width 0 height 0
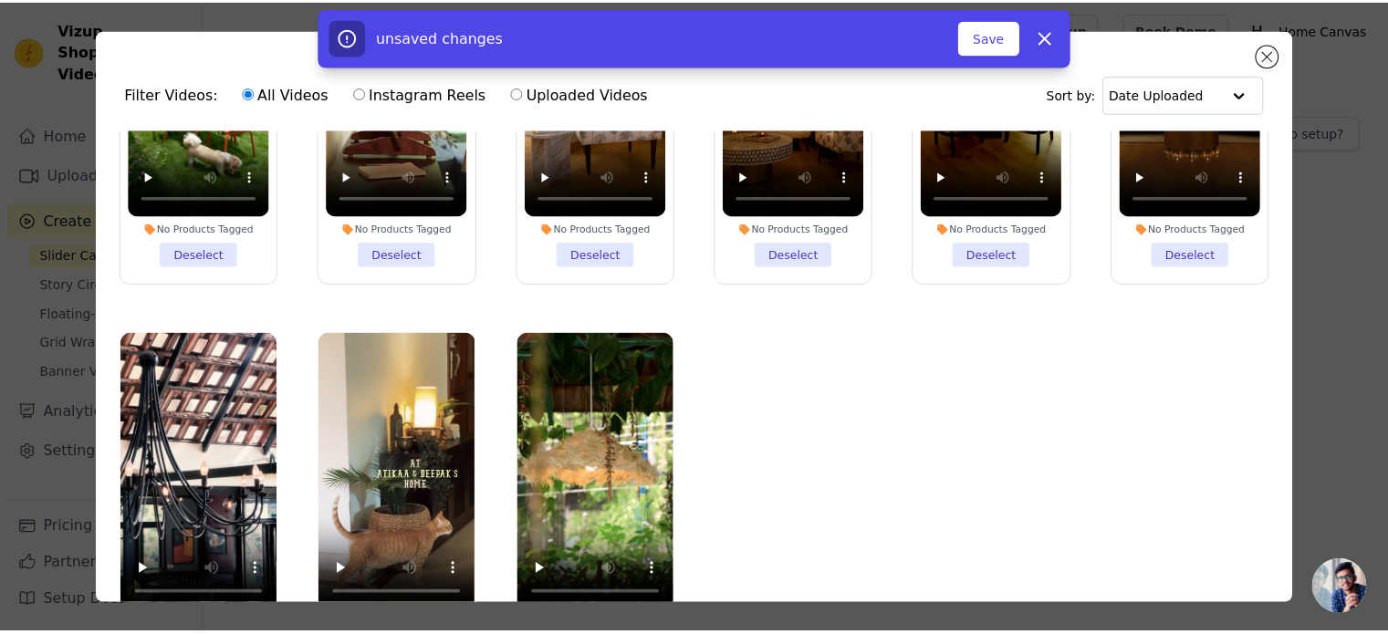
scroll to position [158, 0]
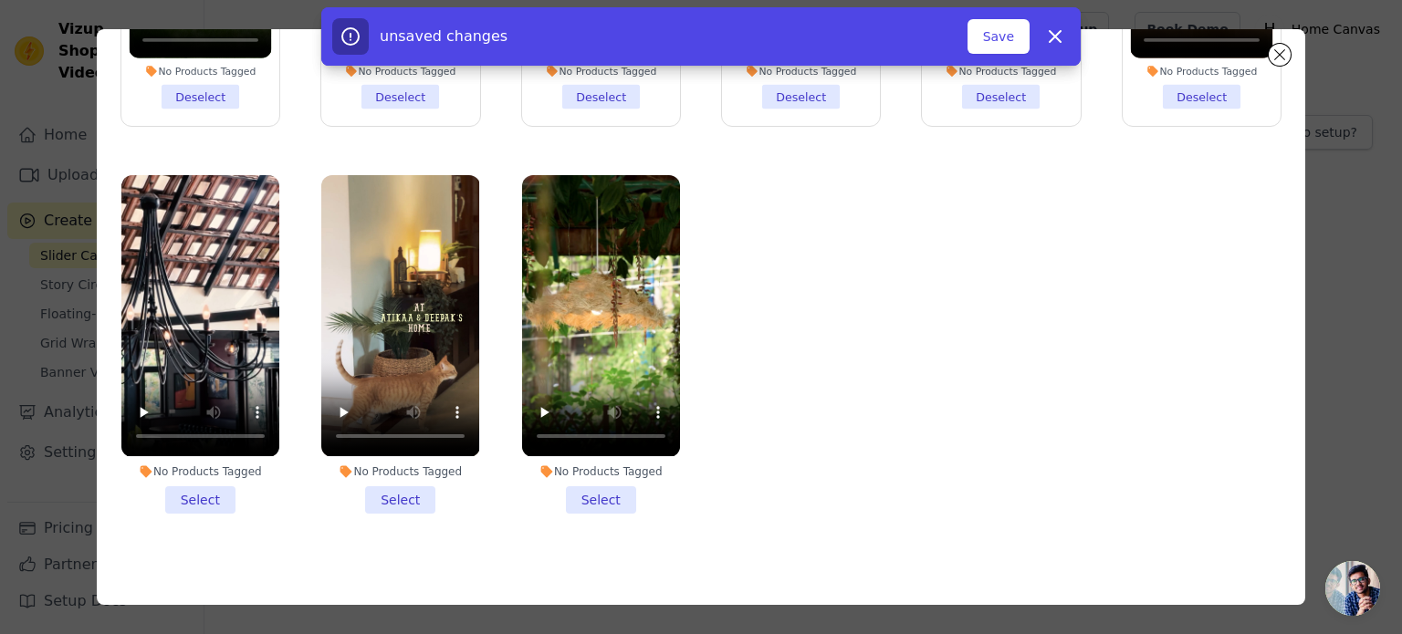
click at [202, 486] on li "No Products Tagged Select" at bounding box center [200, 344] width 158 height 338
click at [0, 0] on input "No Products Tagged Select" at bounding box center [0, 0] width 0 height 0
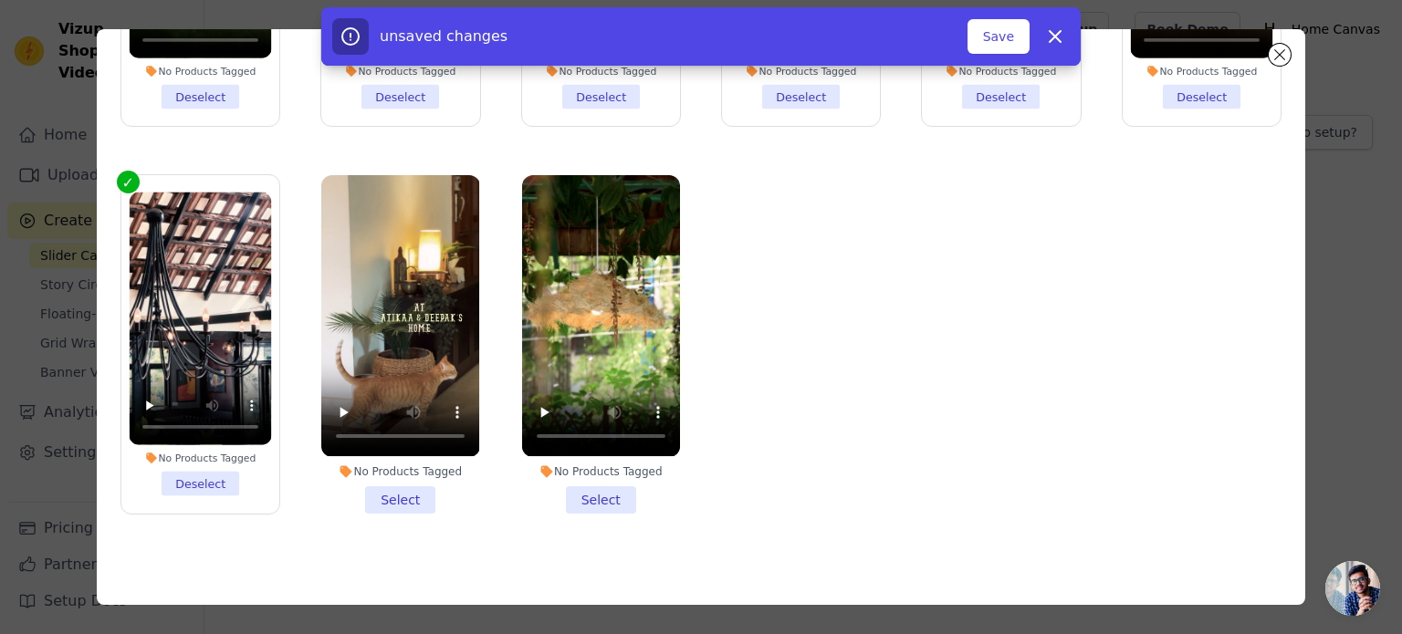
click at [391, 469] on li "No Products Tagged Select" at bounding box center [400, 344] width 158 height 338
click at [0, 0] on input "No Products Tagged Select" at bounding box center [0, 0] width 0 height 0
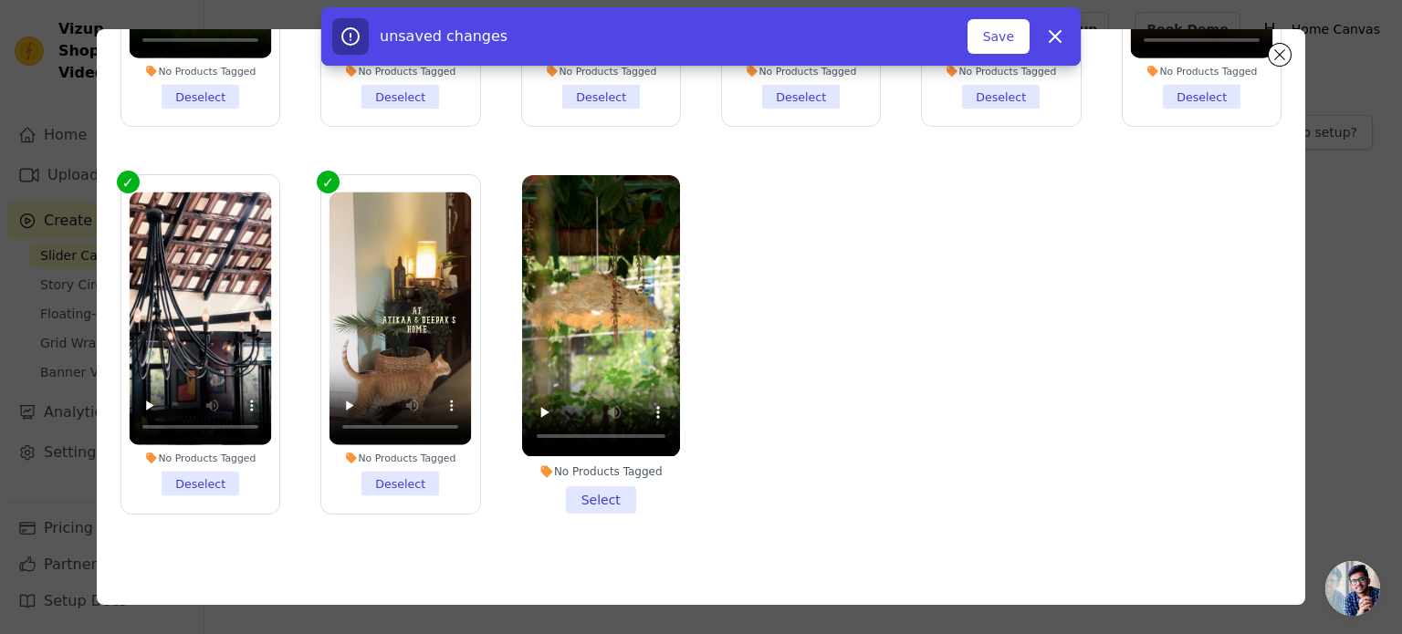
click at [617, 480] on li "No Products Tagged Select" at bounding box center [601, 344] width 158 height 338
click at [0, 0] on input "No Products Tagged Select" at bounding box center [0, 0] width 0 height 0
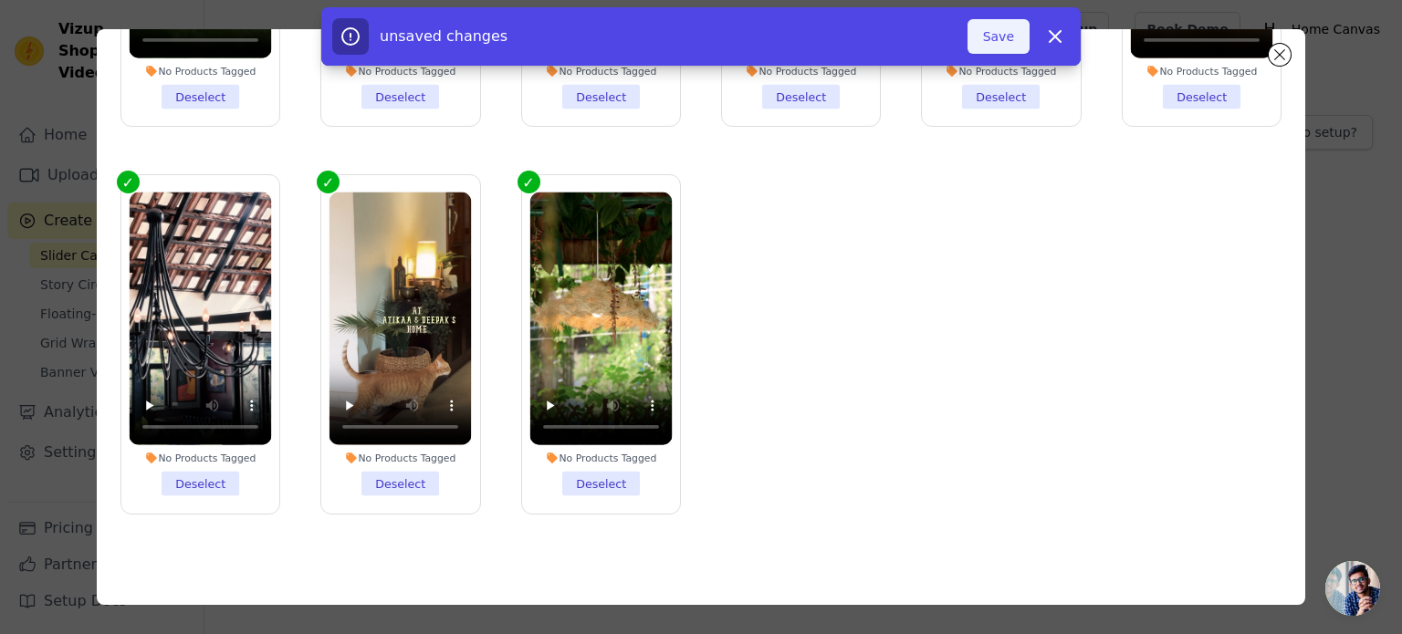
click at [996, 50] on button "Save" at bounding box center [998, 36] width 62 height 35
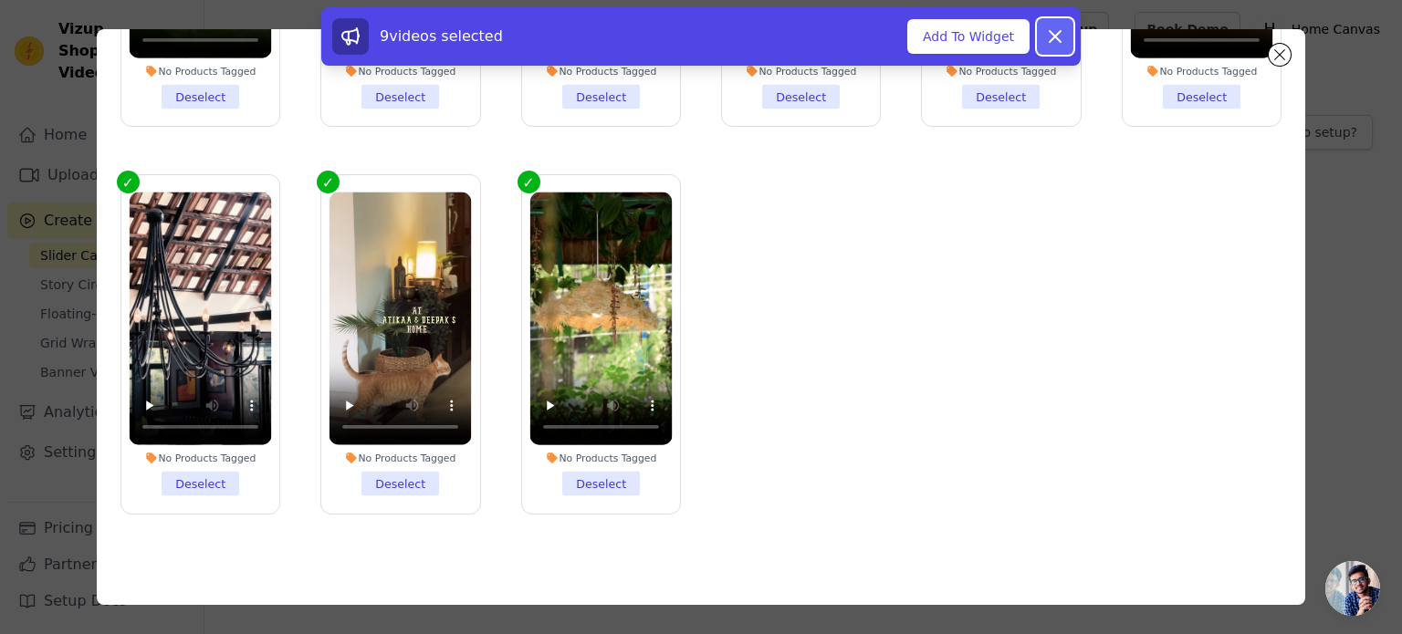
click at [1043, 32] on button "Dismiss" at bounding box center [1055, 36] width 37 height 37
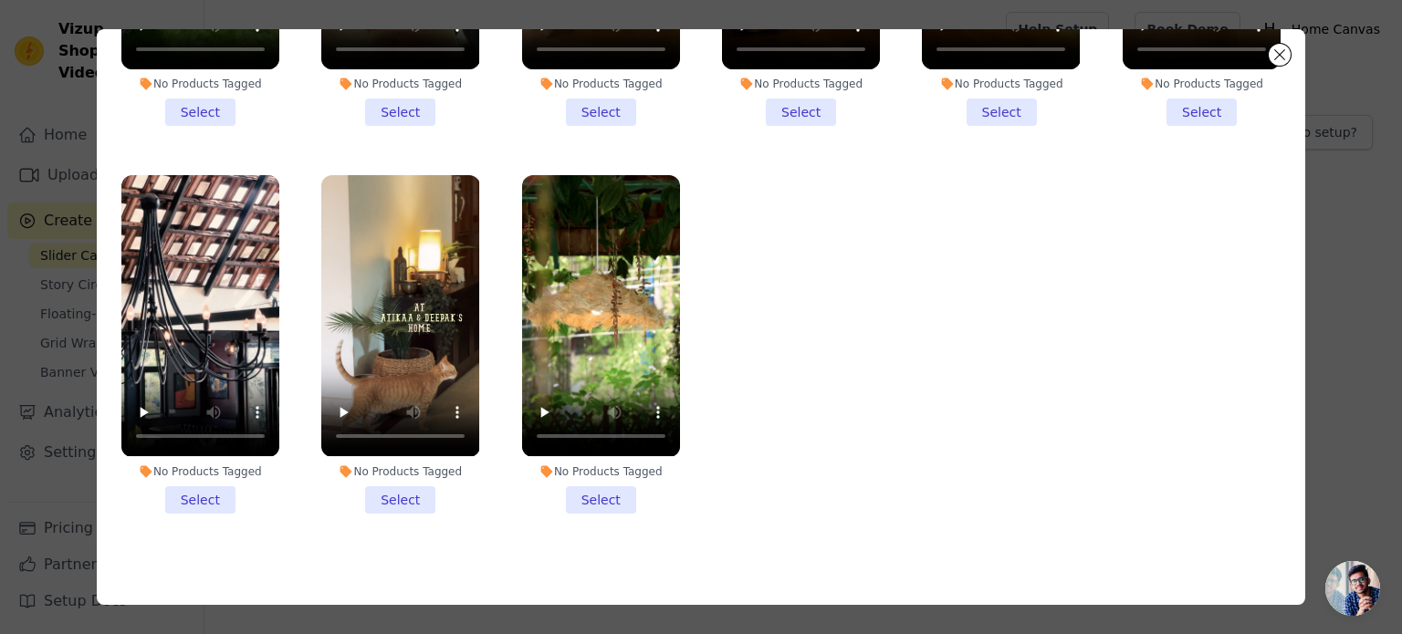
click at [0, 0] on input "No Products Tagged Select" at bounding box center [0, 0] width 0 height 0
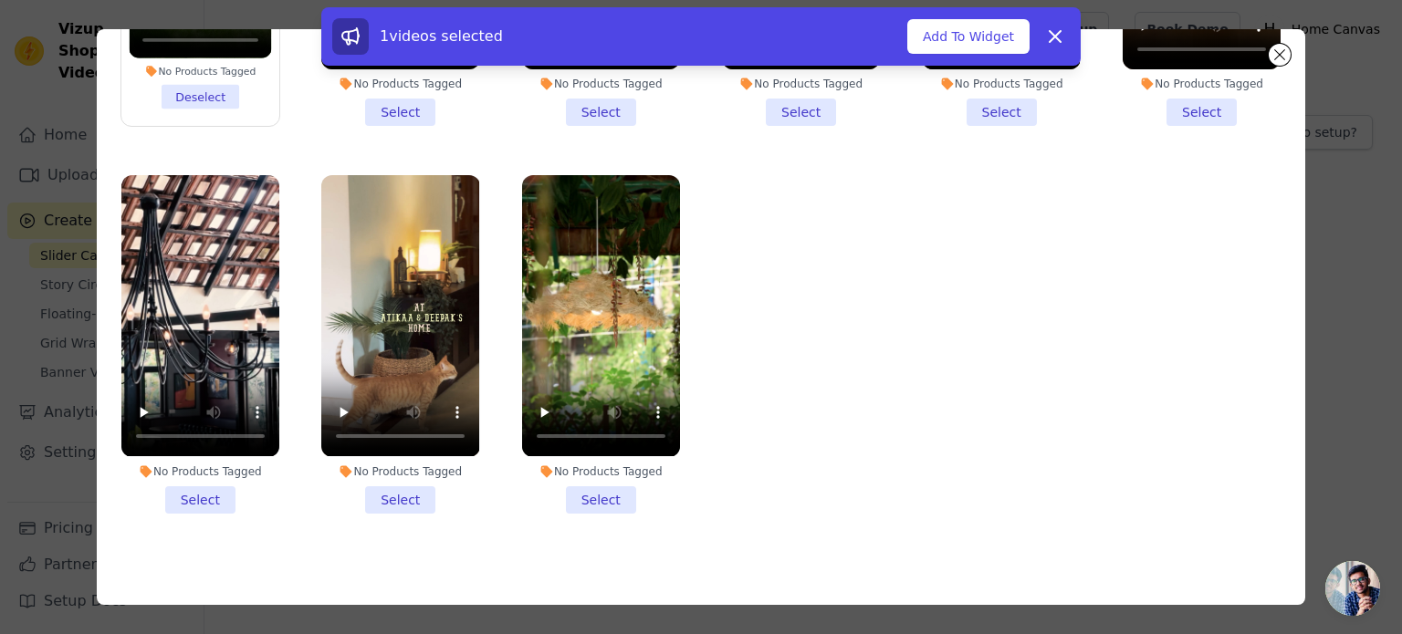
click at [0, 0] on input "No Products Tagged Select" at bounding box center [0, 0] width 0 height 0
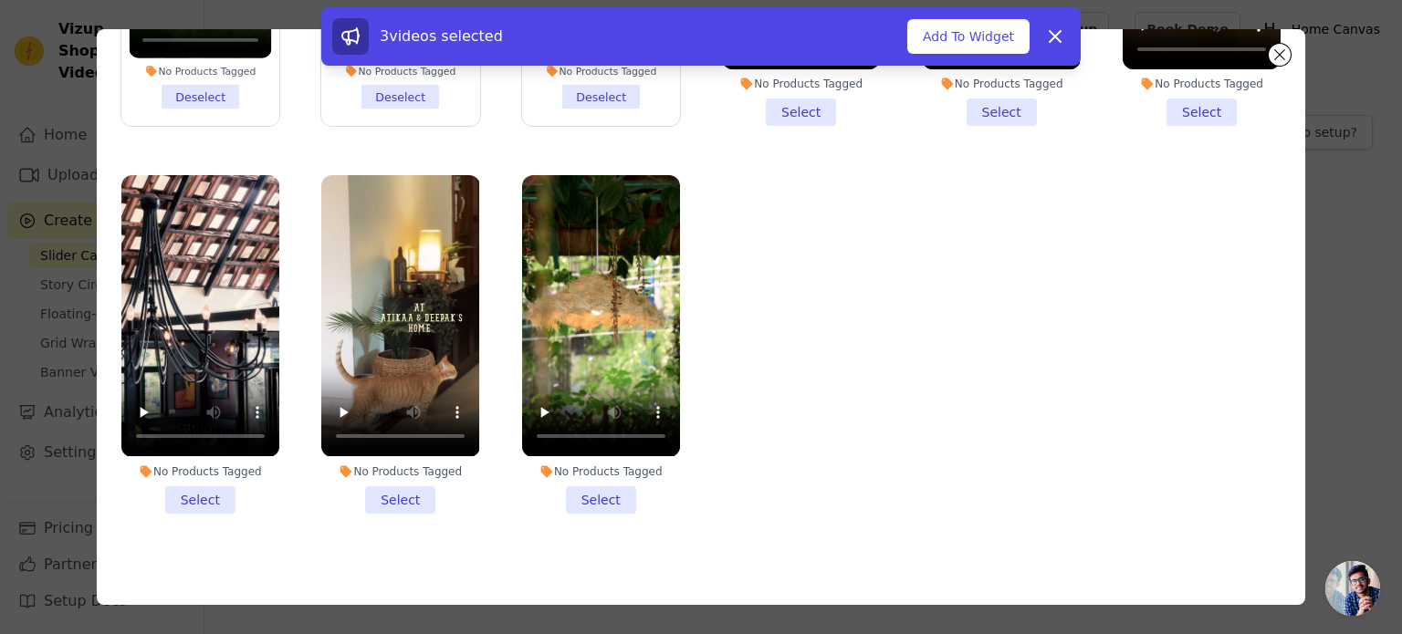
click at [0, 0] on input "No Products Tagged Select" at bounding box center [0, 0] width 0 height 0
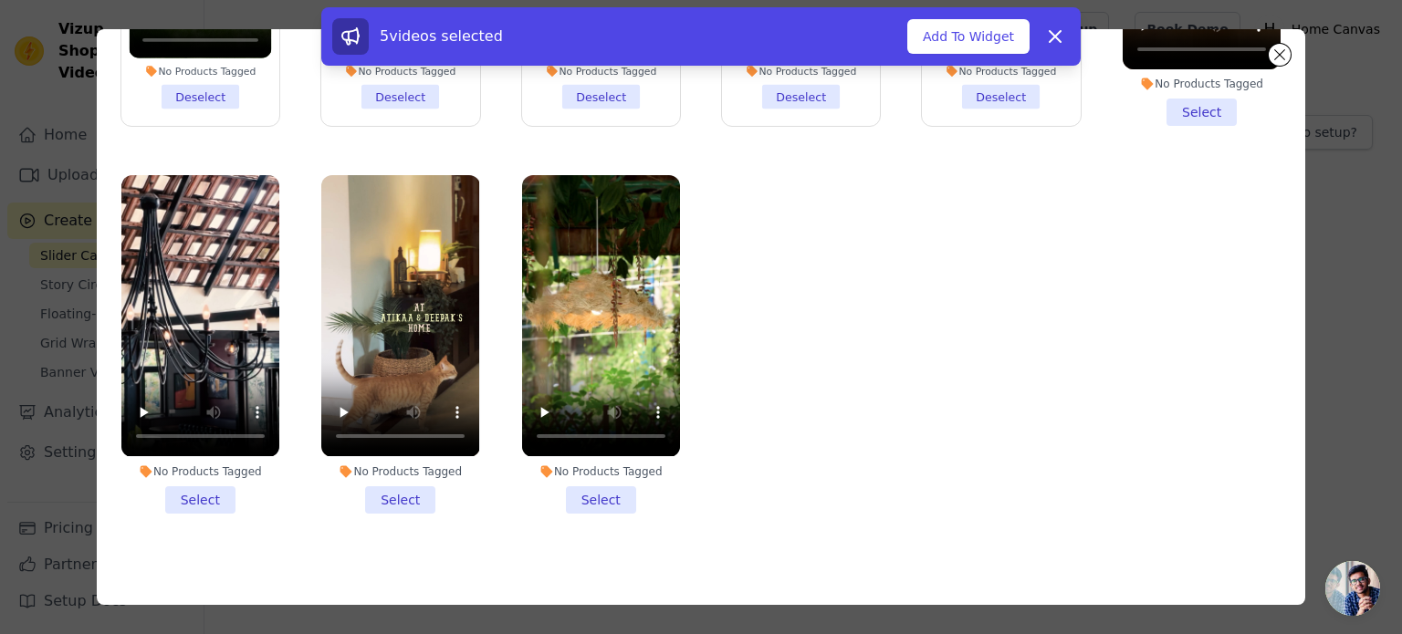
click at [0, 0] on input "No Products Tagged Select" at bounding box center [0, 0] width 0 height 0
click at [610, 493] on li "No Products Tagged Select" at bounding box center [601, 344] width 158 height 338
click at [0, 0] on input "No Products Tagged Select" at bounding box center [0, 0] width 0 height 0
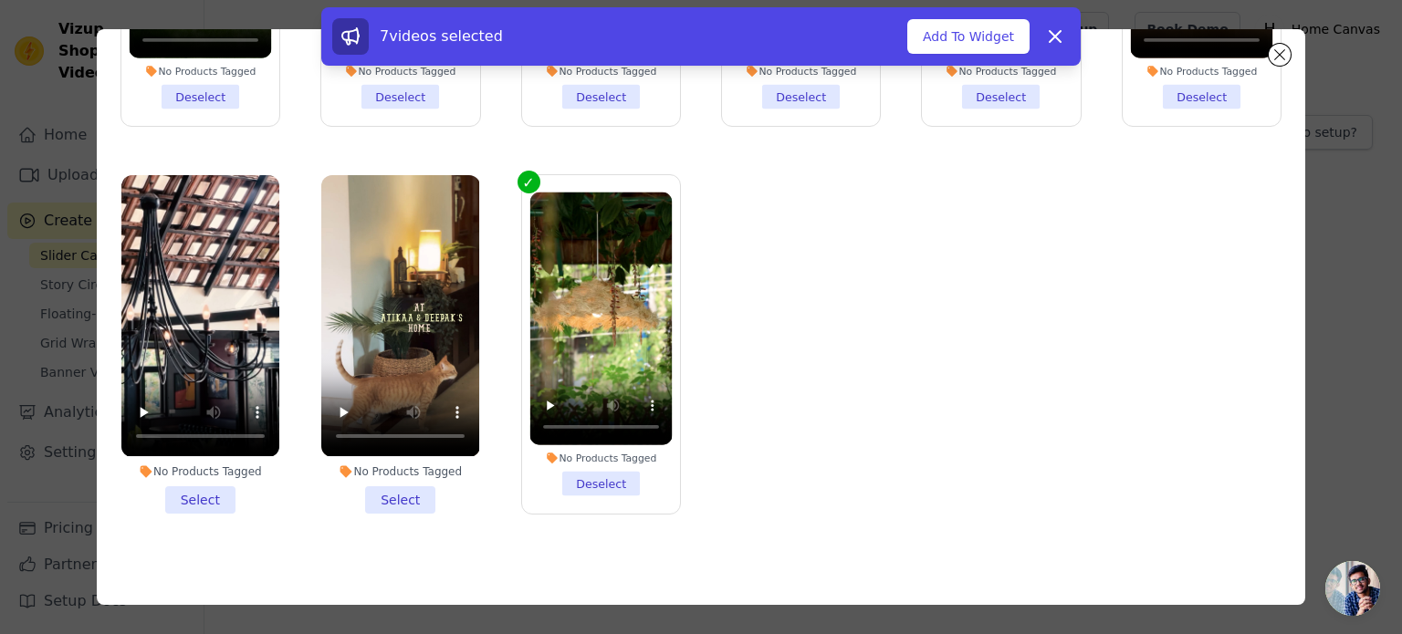
click at [428, 492] on li "No Products Tagged Select" at bounding box center [400, 344] width 158 height 338
click at [0, 0] on input "No Products Tagged Select" at bounding box center [0, 0] width 0 height 0
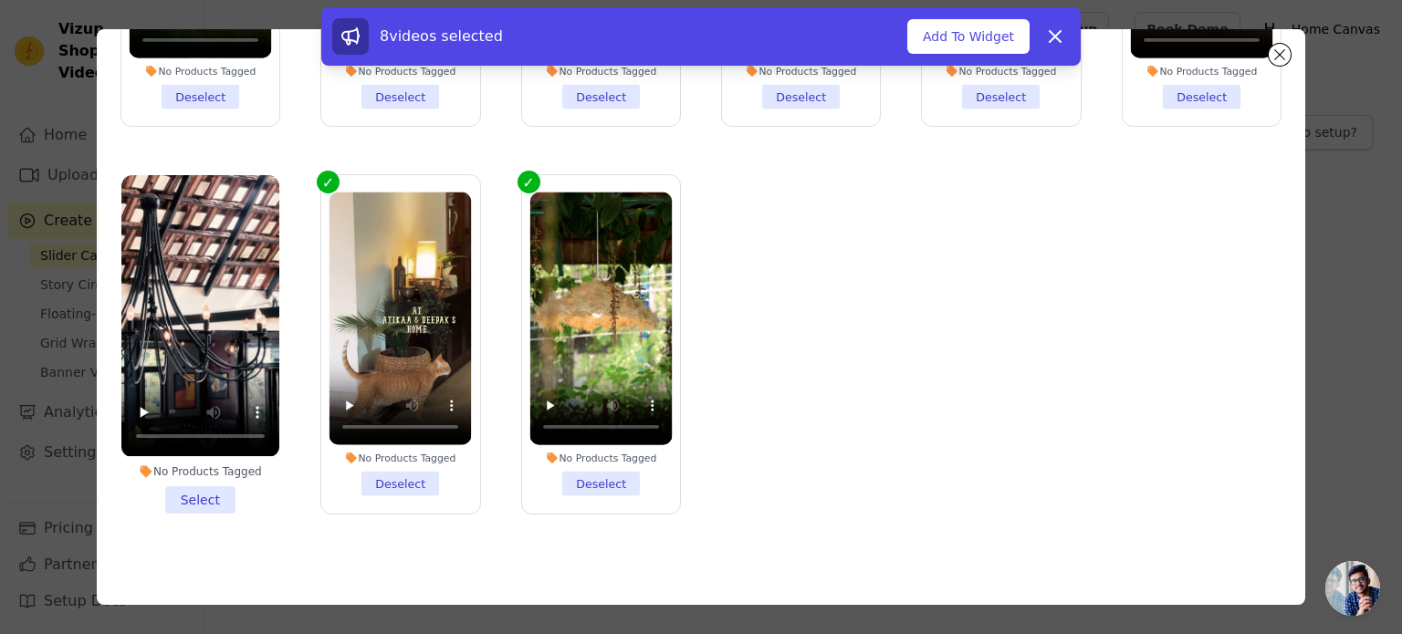
click at [183, 485] on li "No Products Tagged Select" at bounding box center [200, 344] width 158 height 338
click at [0, 0] on input "No Products Tagged Select" at bounding box center [0, 0] width 0 height 0
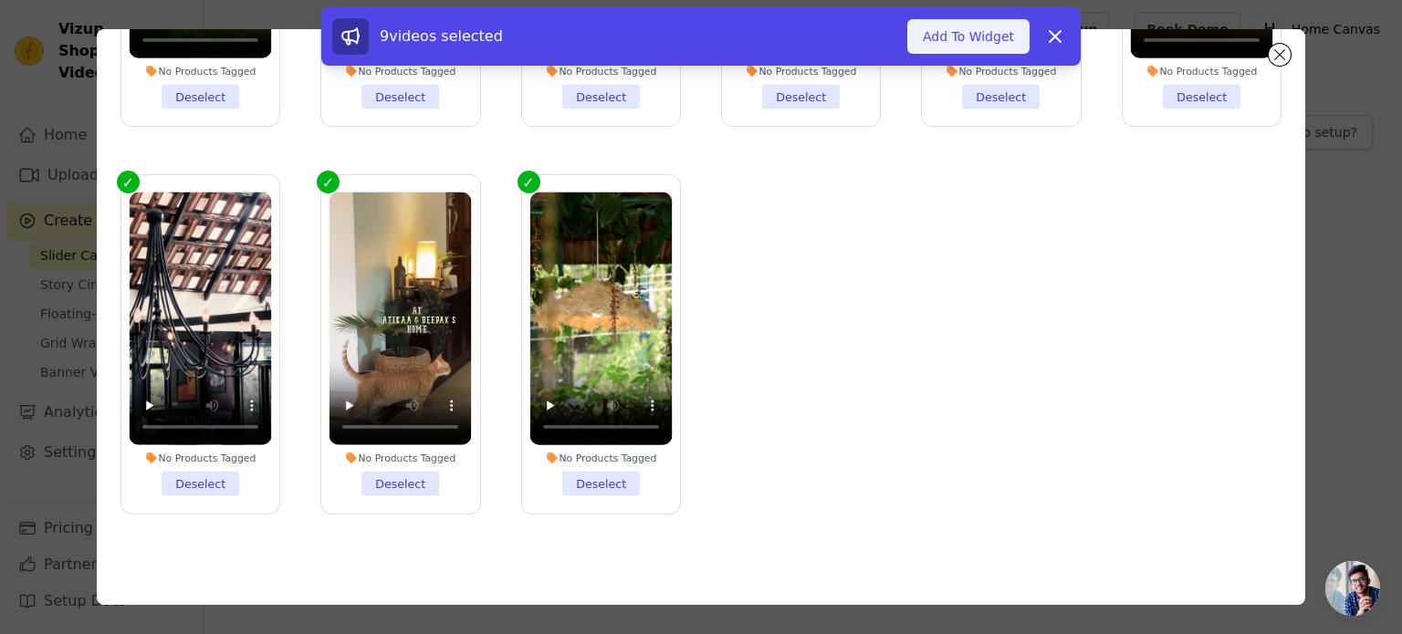
click at [954, 45] on button "Add To Widget" at bounding box center [968, 36] width 122 height 35
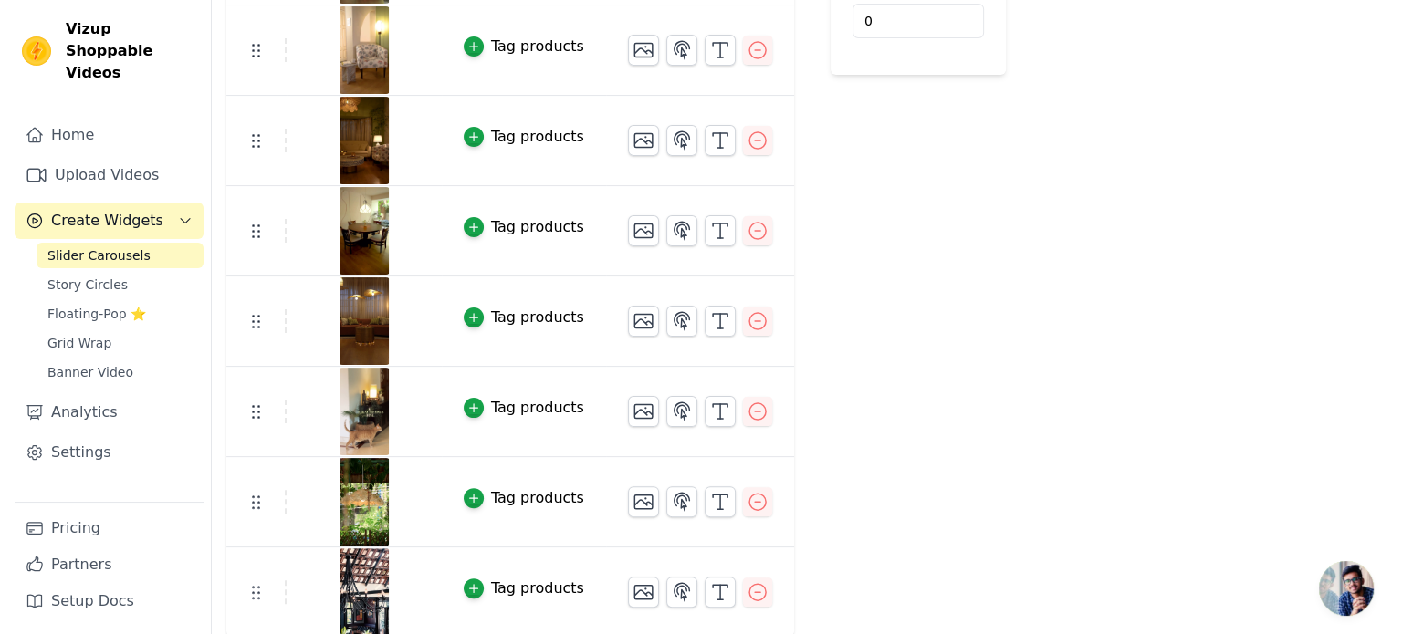
scroll to position [0, 0]
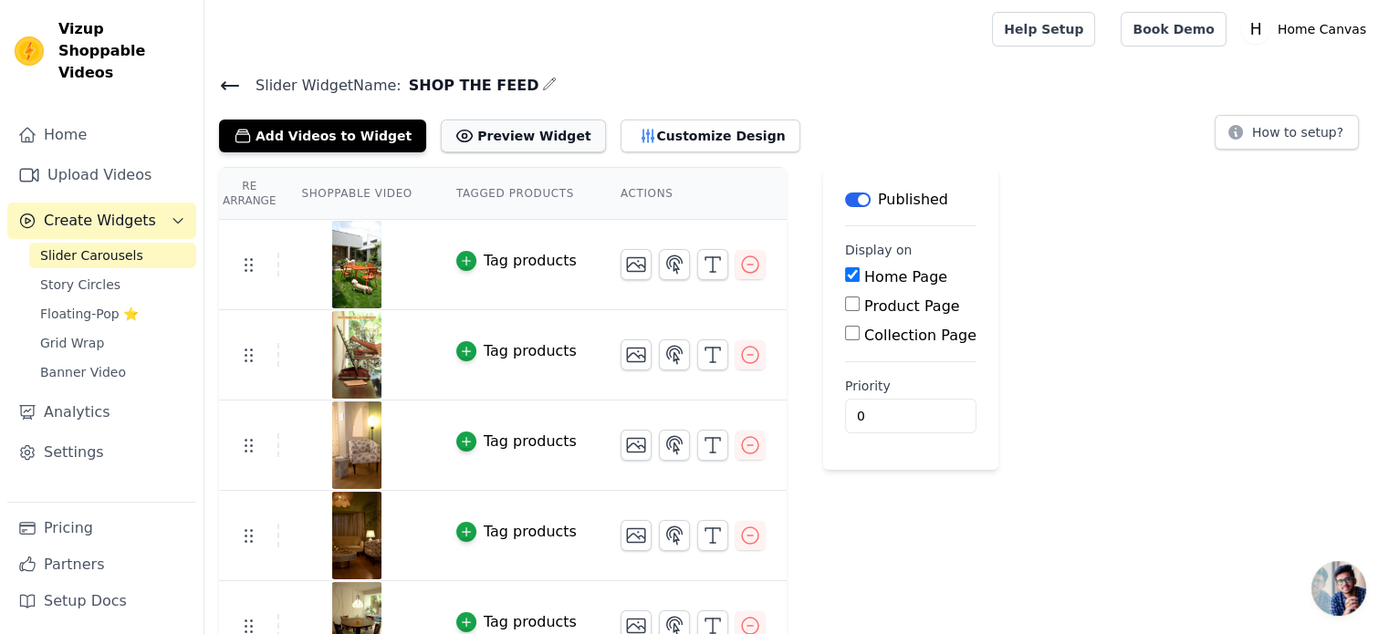
click at [507, 133] on button "Preview Widget" at bounding box center [523, 136] width 164 height 33
click at [677, 139] on button "Customize Design" at bounding box center [711, 136] width 180 height 33
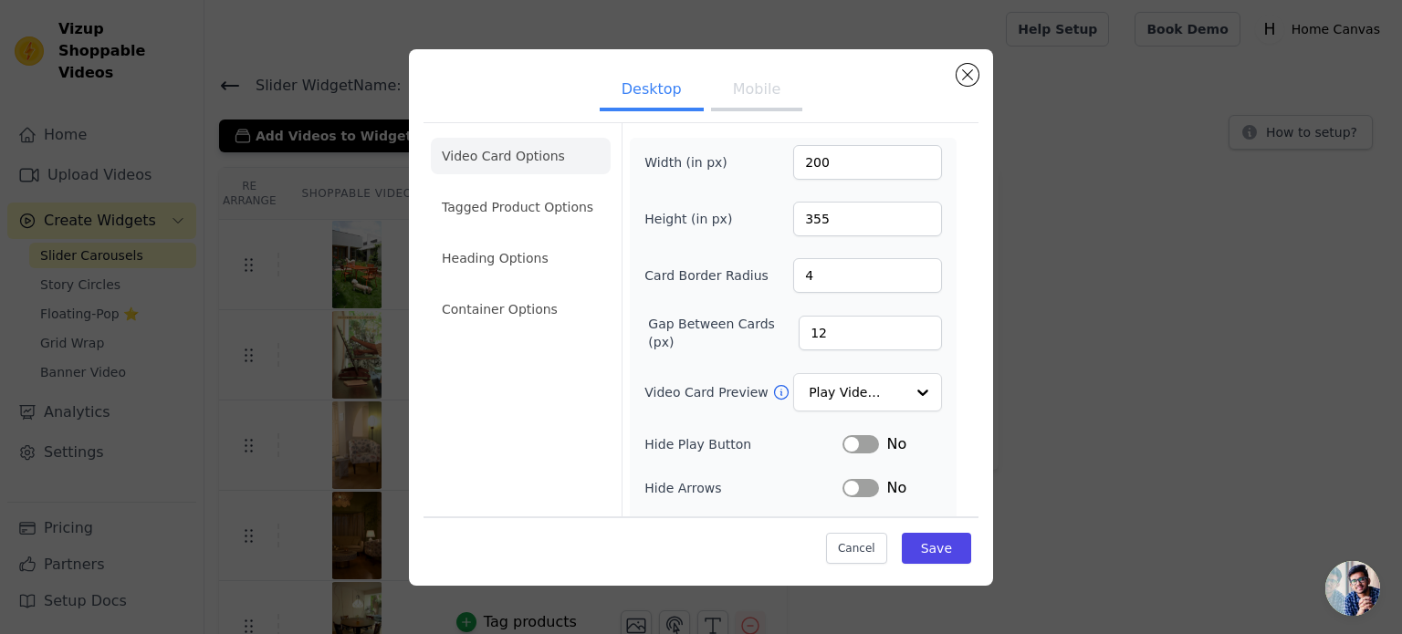
click at [833, 292] on div "Width (in px) 200 Height (in px) 355 Card Border Radius 4 Gap Between Cards (px…" at bounding box center [792, 417] width 297 height 544
click at [815, 276] on input "4" at bounding box center [867, 275] width 149 height 35
type input "10"
click at [913, 404] on div at bounding box center [921, 393] width 37 height 37
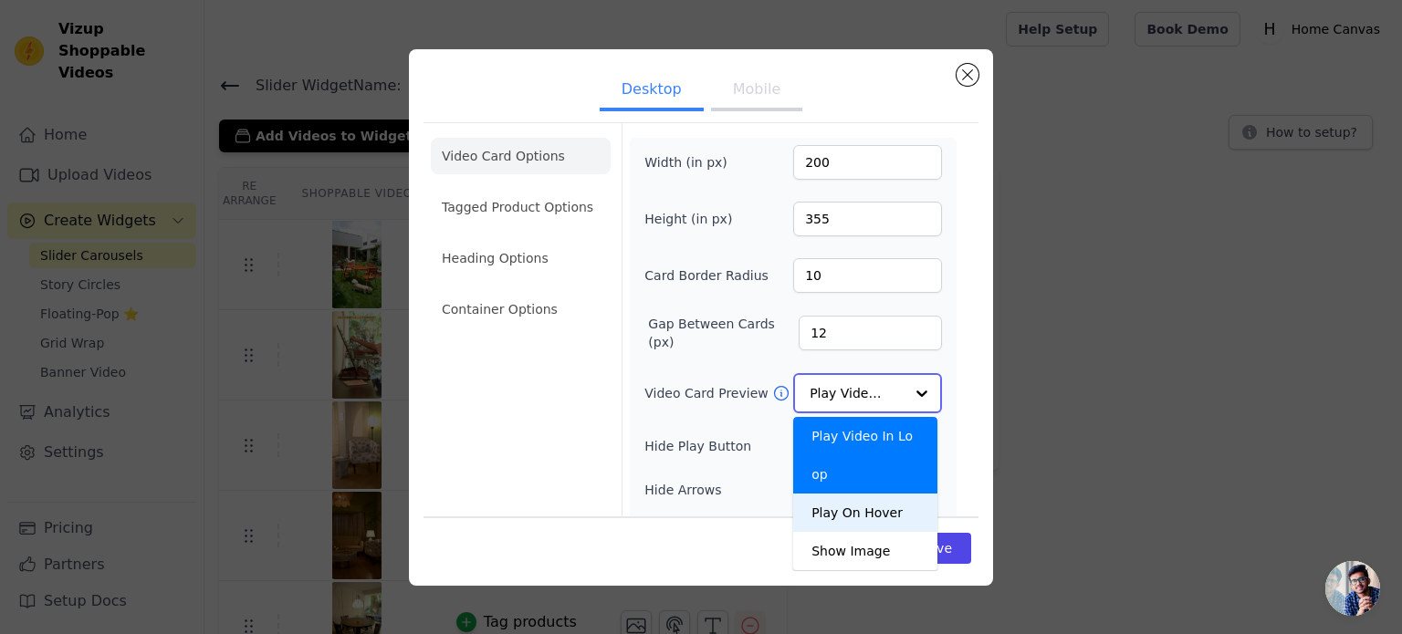
click at [862, 494] on div "Play On Hover" at bounding box center [865, 513] width 144 height 38
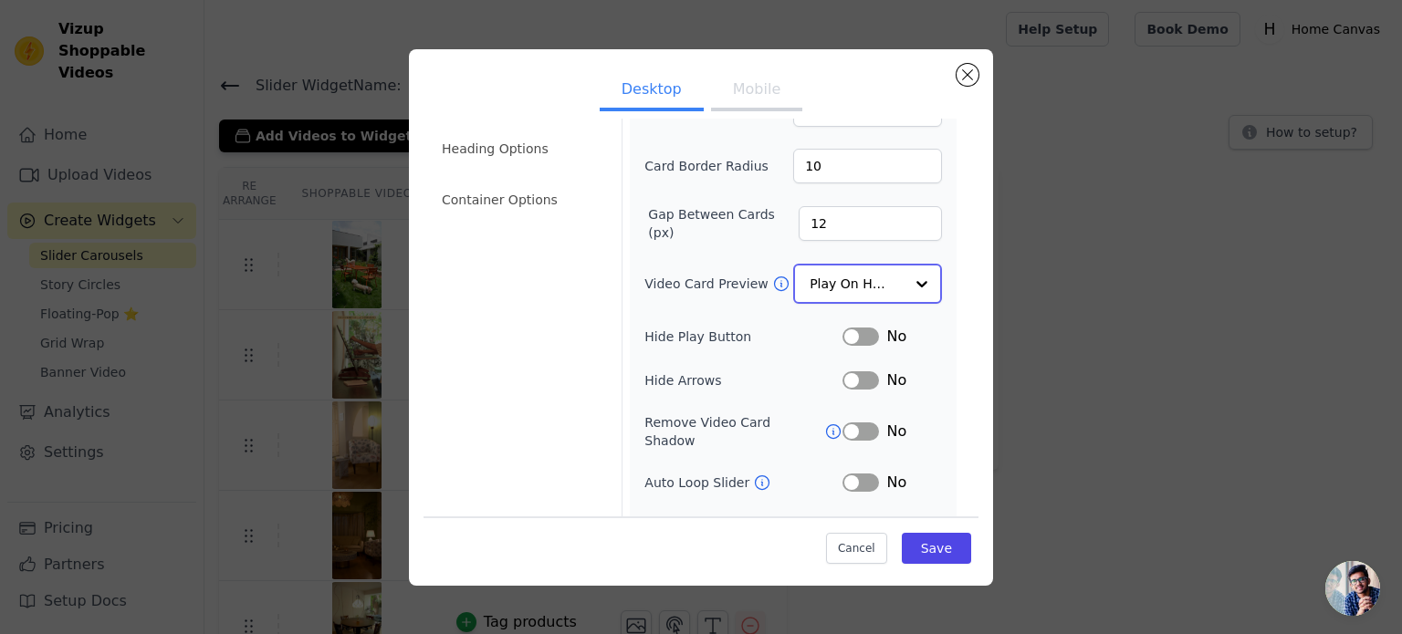
scroll to position [131, 0]
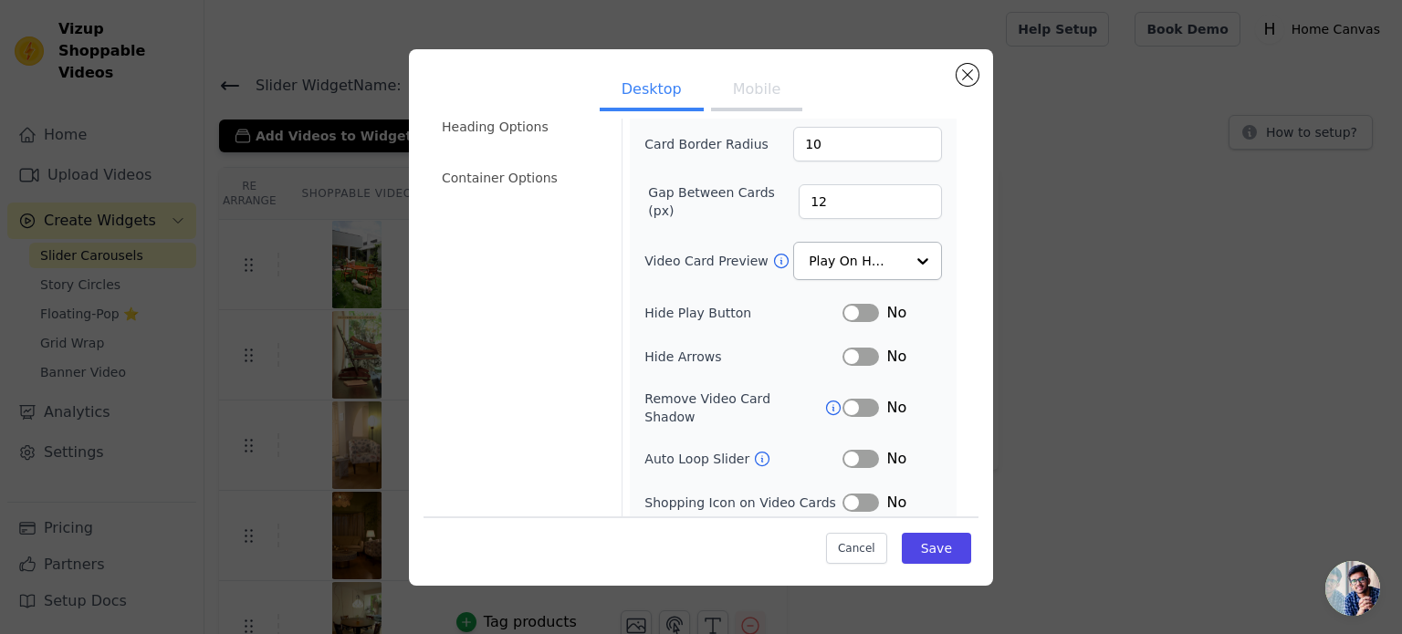
click at [842, 310] on button "Label" at bounding box center [860, 313] width 37 height 18
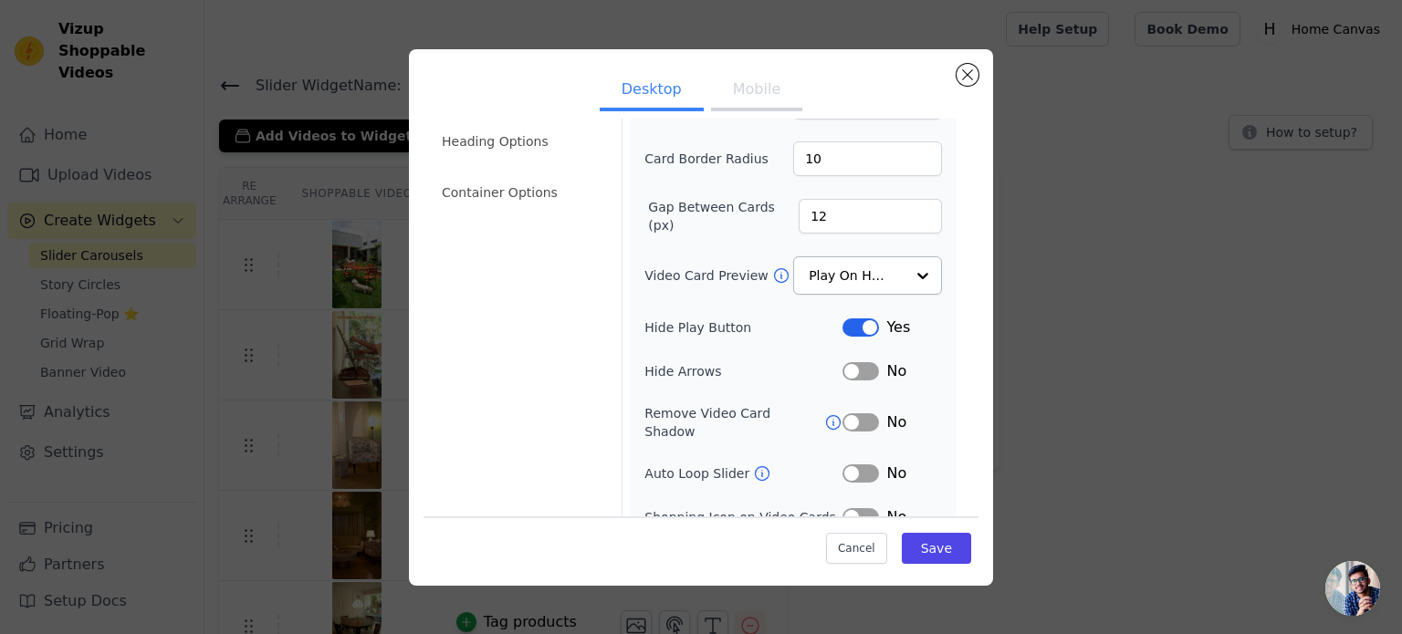
scroll to position [168, 0]
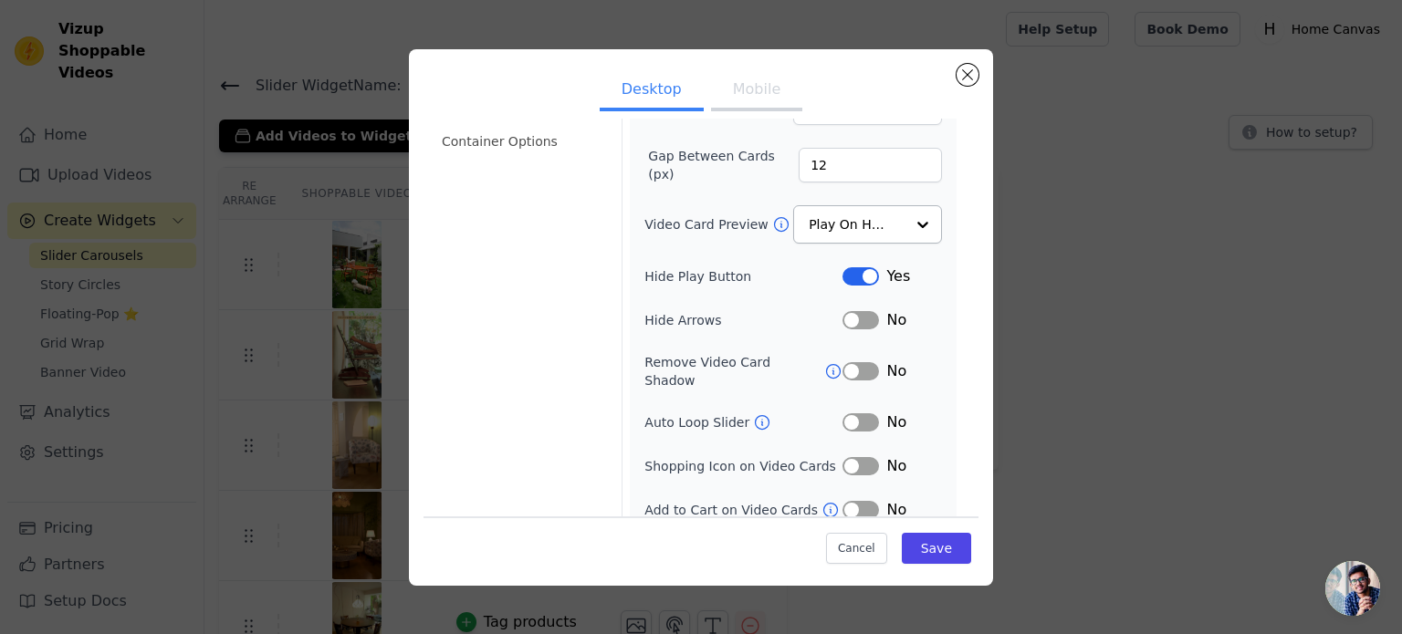
click at [842, 457] on button "Label" at bounding box center [860, 466] width 37 height 18
click at [846, 501] on button "Label" at bounding box center [860, 510] width 37 height 18
click at [926, 550] on button "Save" at bounding box center [936, 548] width 69 height 31
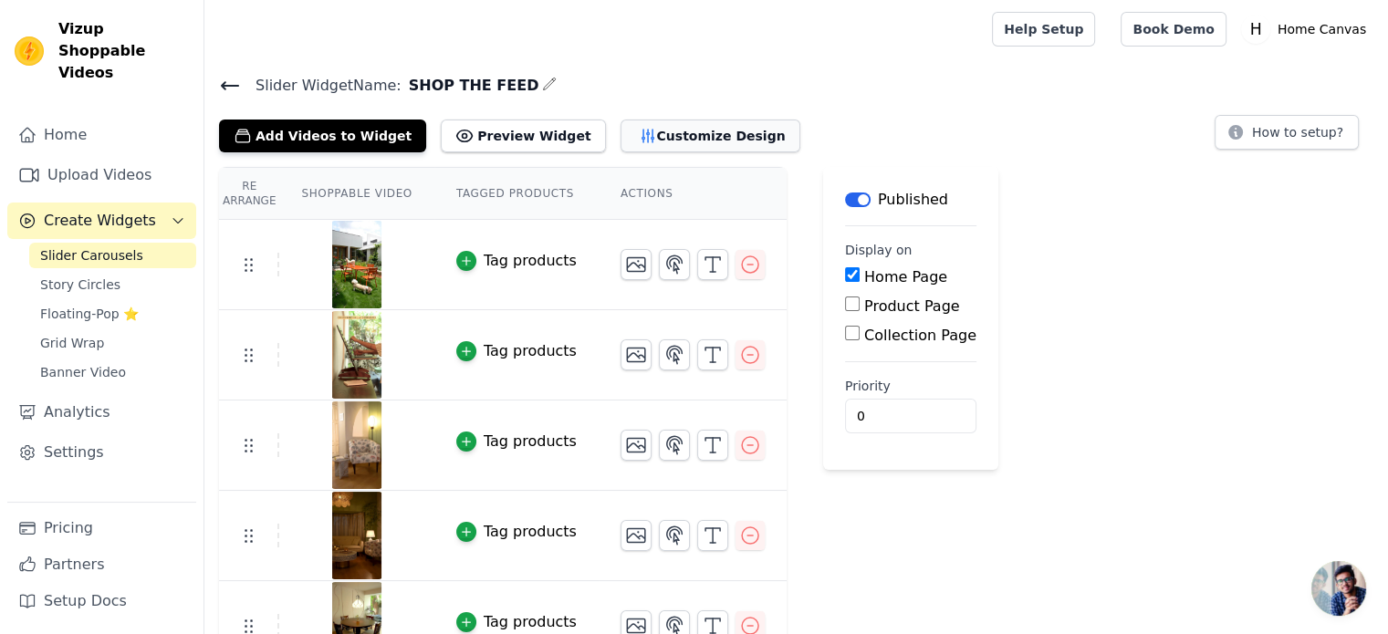
click at [640, 141] on button "Customize Design" at bounding box center [711, 136] width 180 height 33
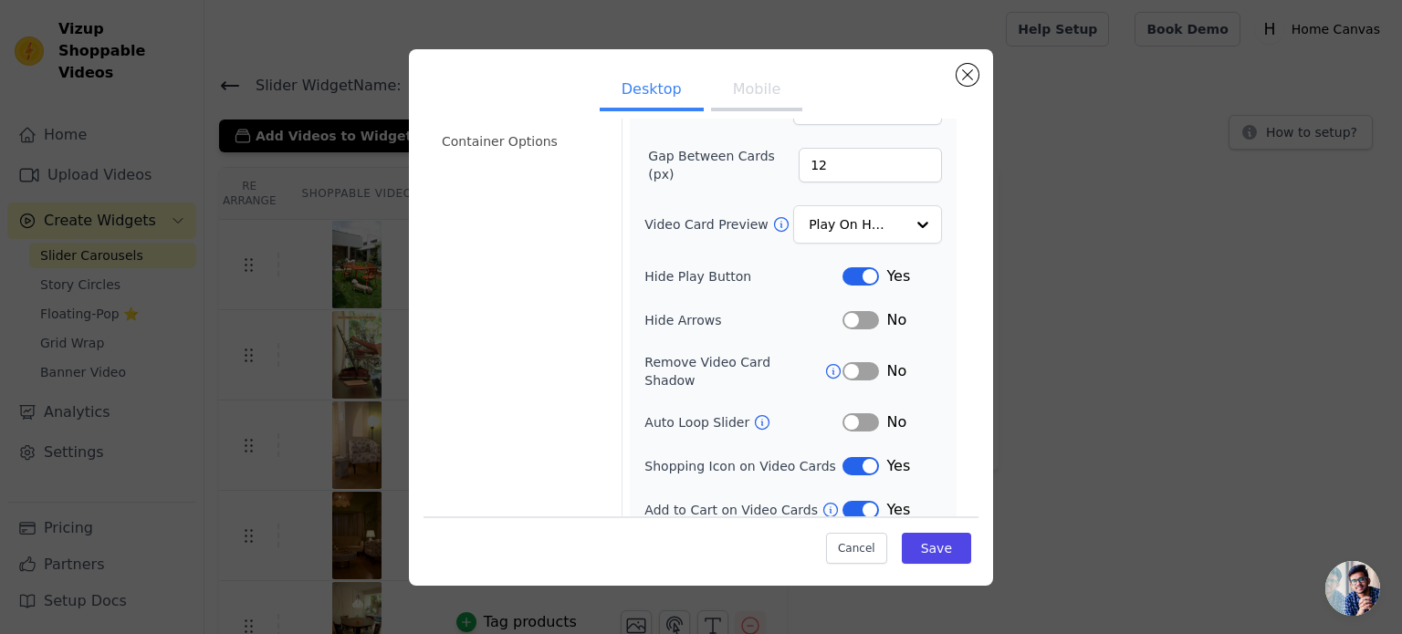
click at [848, 457] on button "Label" at bounding box center [860, 466] width 37 height 18
click at [842, 501] on button "Label" at bounding box center [860, 510] width 37 height 18
click at [948, 539] on button "Save" at bounding box center [936, 548] width 69 height 31
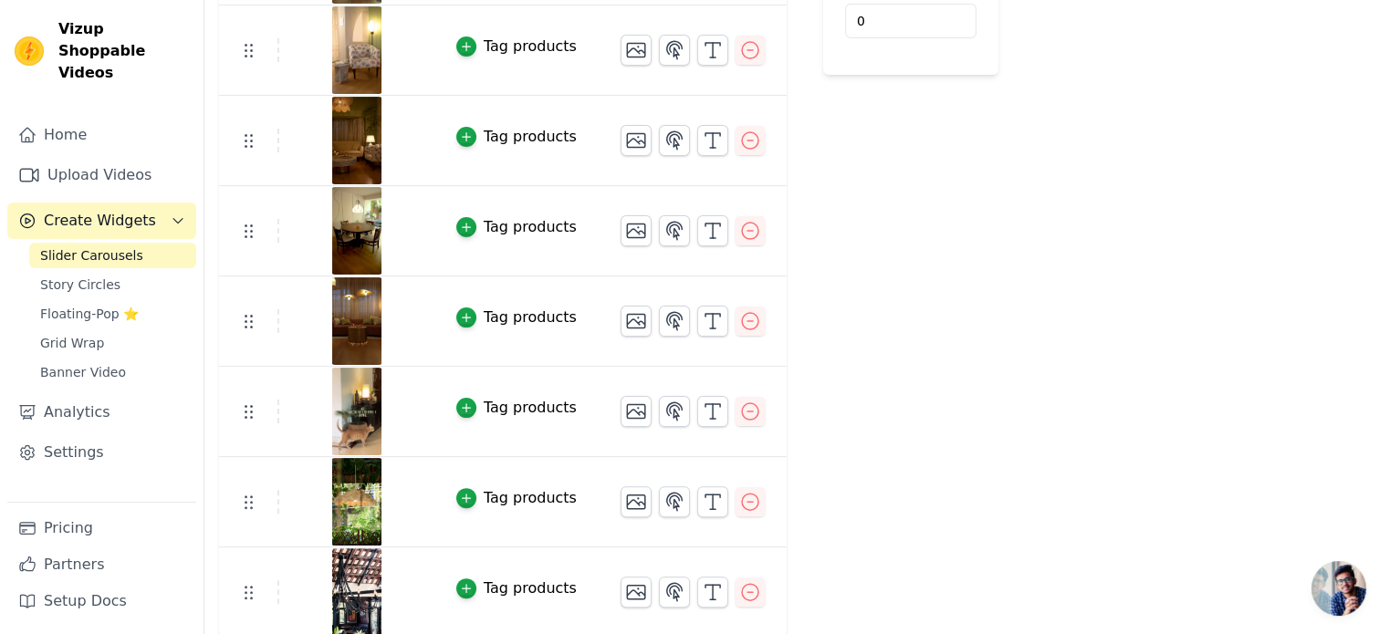
scroll to position [0, 0]
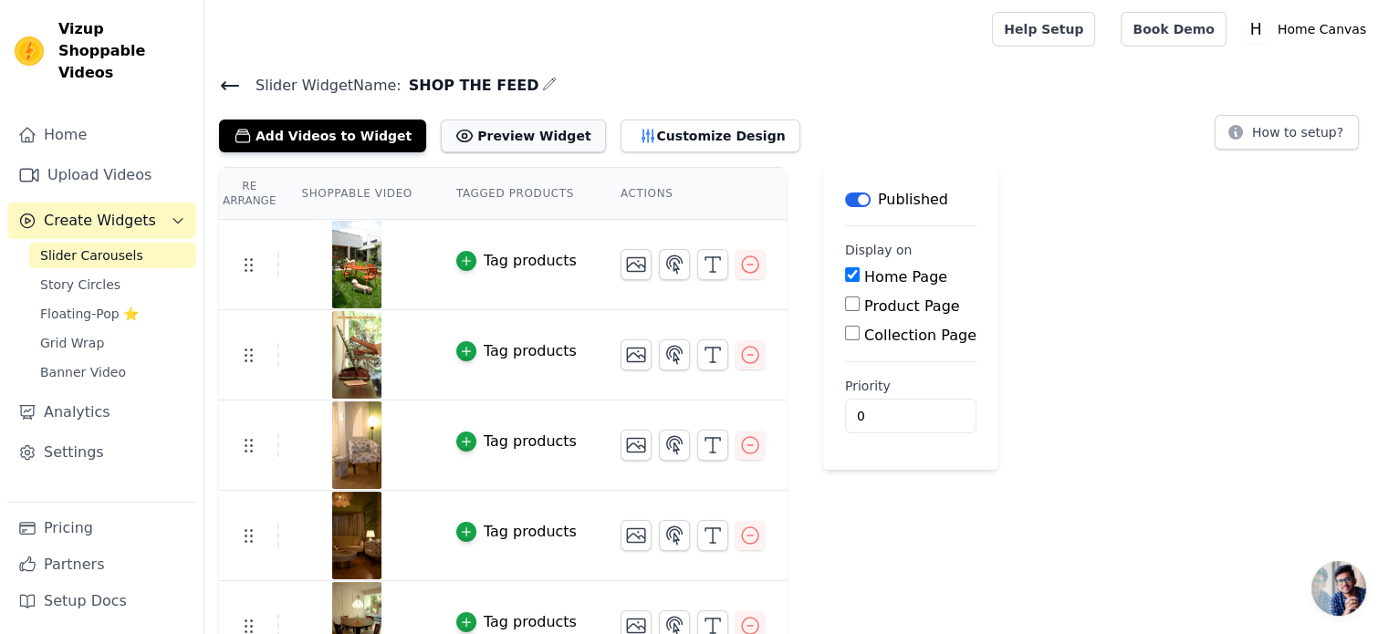
click at [489, 145] on button "Preview Widget" at bounding box center [523, 136] width 164 height 33
click at [650, 135] on button "Customize Design" at bounding box center [711, 136] width 180 height 33
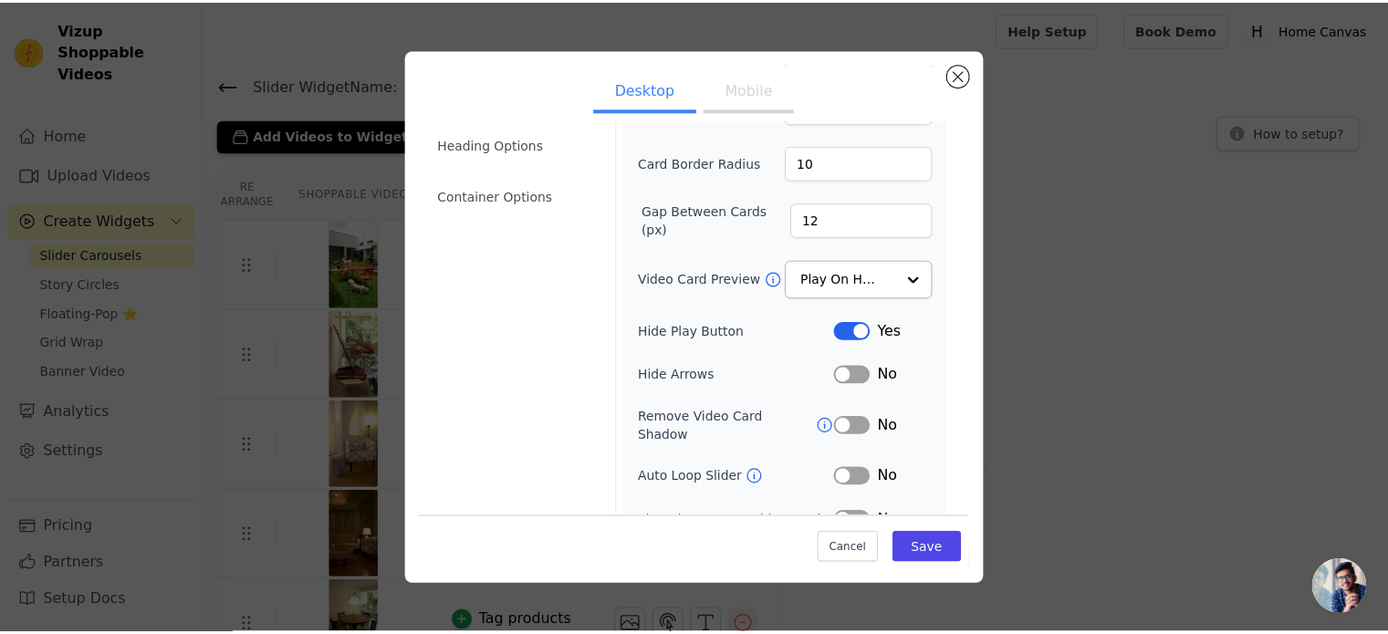
scroll to position [168, 0]
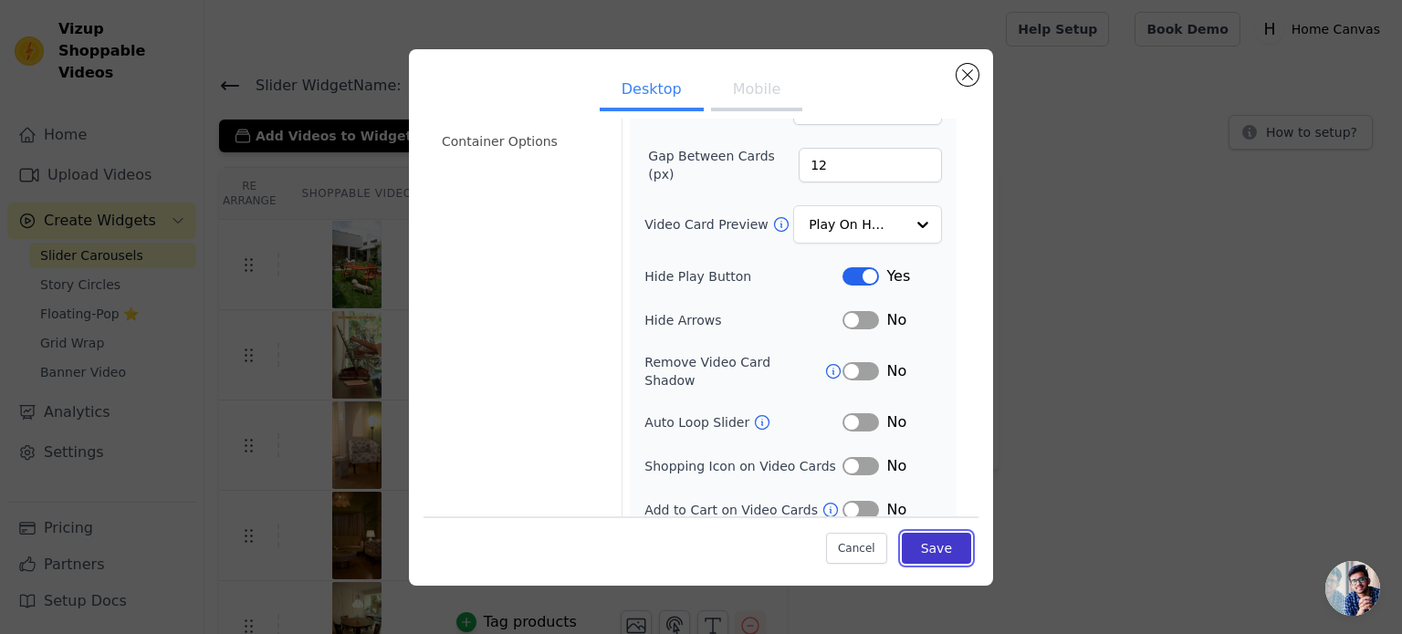
click at [921, 558] on button "Save" at bounding box center [936, 548] width 69 height 31
